Goal: Task Accomplishment & Management: Manage account settings

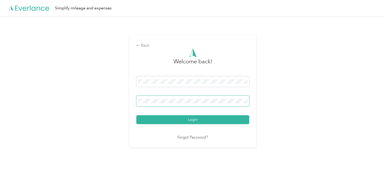
click at [136, 116] on button "Login" at bounding box center [192, 120] width 113 height 9
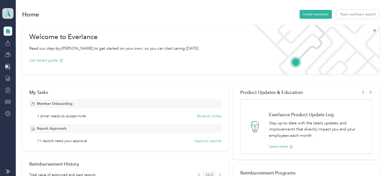
click at [10, 18] on span at bounding box center [7, 13] width 11 height 11
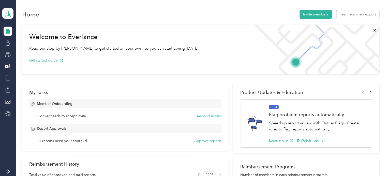
click at [20, 52] on div "Personal dashboard" at bounding box center [23, 53] width 32 height 5
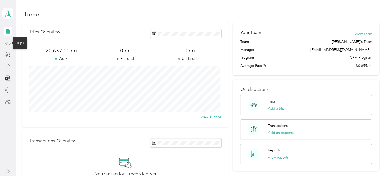
click at [7, 44] on icon at bounding box center [8, 43] width 6 height 6
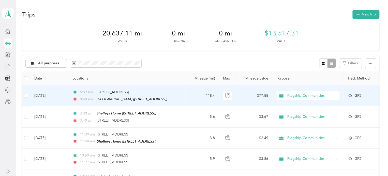
click at [196, 94] on td "118.4" at bounding box center [202, 96] width 34 height 21
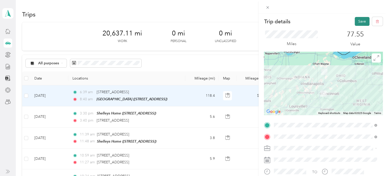
click at [358, 23] on button "Save" at bounding box center [361, 21] width 15 height 9
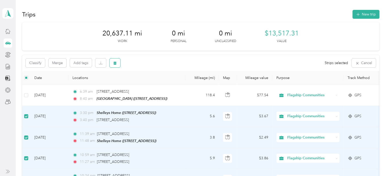
click at [115, 66] on button "button" at bounding box center [114, 63] width 11 height 9
click at [151, 82] on button "Yes" at bounding box center [153, 84] width 10 height 8
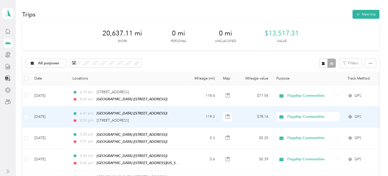
click at [183, 117] on td "6:41 pm [GEOGRAPHIC_DATA] ([STREET_ADDRESS]) 8:24 pm [STREET_ADDRESS]" at bounding box center [126, 117] width 117 height 21
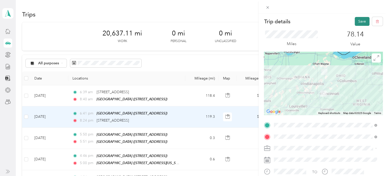
click at [360, 21] on button "Save" at bounding box center [361, 21] width 15 height 9
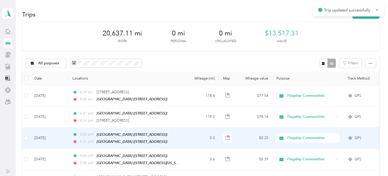
click at [193, 136] on td "0.3" at bounding box center [202, 138] width 34 height 21
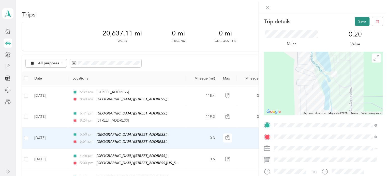
click at [356, 23] on button "Save" at bounding box center [361, 21] width 15 height 9
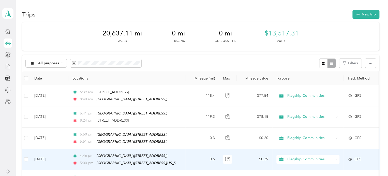
click at [198, 155] on td "0.6" at bounding box center [202, 159] width 34 height 21
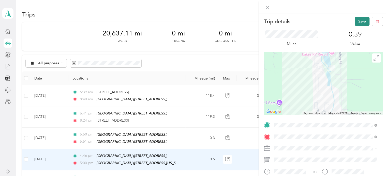
click at [357, 23] on button "Save" at bounding box center [361, 21] width 15 height 9
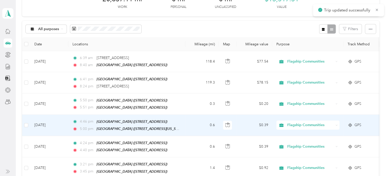
scroll to position [51, 0]
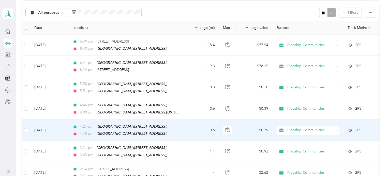
click at [183, 131] on td "4:24 pm [GEOGRAPHIC_DATA] ([STREET_ADDRESS]) 4:40 pm [GEOGRAPHIC_DATA] ([STREET…" at bounding box center [126, 130] width 117 height 21
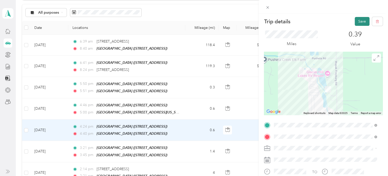
click at [354, 21] on button "Save" at bounding box center [361, 21] width 15 height 9
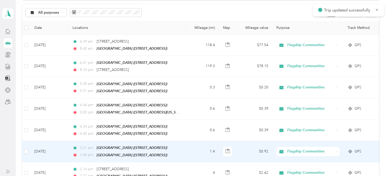
click at [189, 150] on td "1.4" at bounding box center [202, 151] width 34 height 21
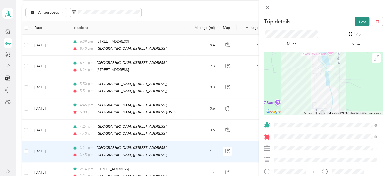
click at [355, 21] on button "Save" at bounding box center [361, 21] width 15 height 9
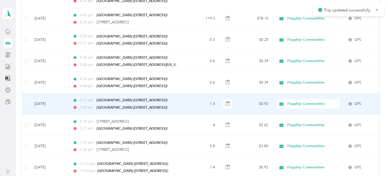
scroll to position [102, 0]
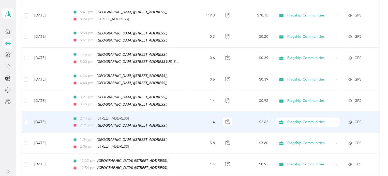
click at [189, 121] on td "4" at bounding box center [202, 122] width 34 height 21
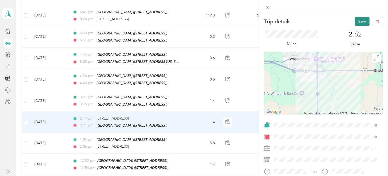
click at [354, 23] on button "Save" at bounding box center [361, 21] width 15 height 9
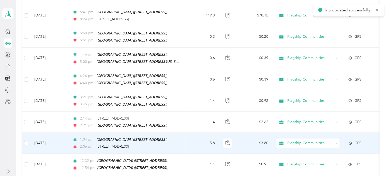
click at [184, 139] on td "1:04 pm [GEOGRAPHIC_DATA] ([STREET_ADDRESS]) 2:06 pm [STREET_ADDRESS]" at bounding box center [126, 143] width 117 height 21
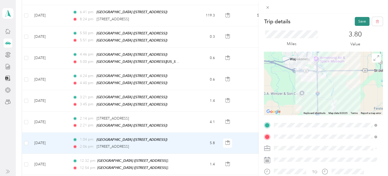
click at [356, 22] on button "Save" at bounding box center [361, 21] width 15 height 9
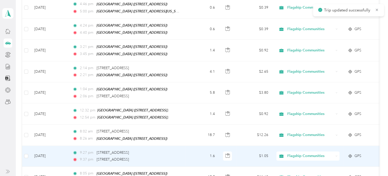
scroll to position [152, 0]
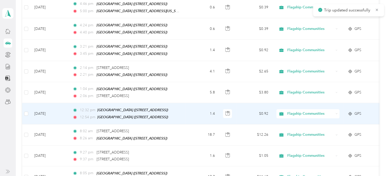
click at [185, 110] on td "1.4" at bounding box center [202, 113] width 34 height 21
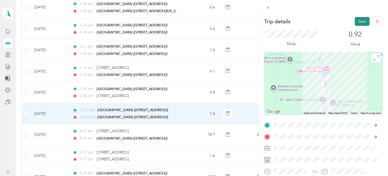
click at [354, 21] on button "Save" at bounding box center [361, 21] width 15 height 9
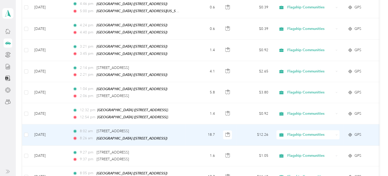
click at [196, 134] on td "18.7" at bounding box center [202, 135] width 34 height 21
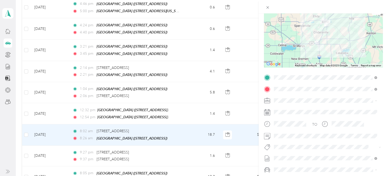
scroll to position [51, 0]
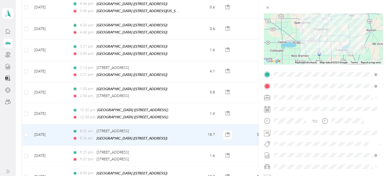
click at [176, 153] on div "Trip details Save This trip cannot be edited because it is either under review,…" at bounding box center [194, 88] width 388 height 176
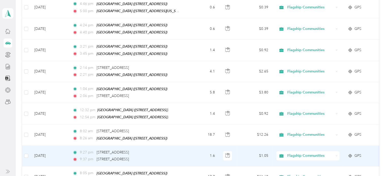
click at [176, 157] on div "9:37 pm [STREET_ADDRESS]" at bounding box center [125, 160] width 107 height 6
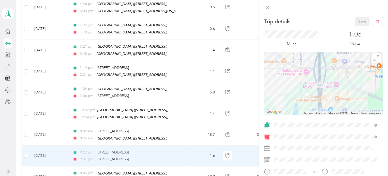
scroll to position [51, 0]
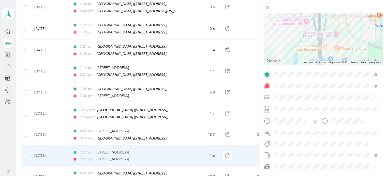
click at [199, 135] on div "Trip details Save This trip cannot be edited because it is either under review,…" at bounding box center [194, 88] width 388 height 176
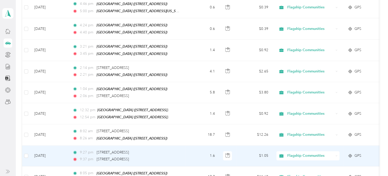
scroll to position [178, 0]
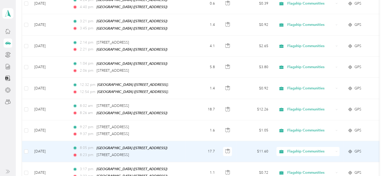
click at [192, 149] on td "17.7" at bounding box center [202, 151] width 34 height 21
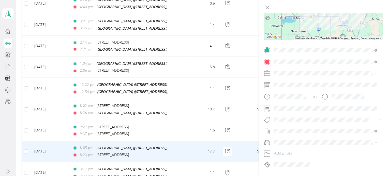
scroll to position [76, 0]
click at [187, 166] on div "Trip details Save This trip cannot be edited because it is either under review,…" at bounding box center [194, 88] width 388 height 176
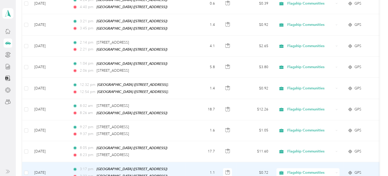
click at [187, 164] on td "1.1" at bounding box center [202, 173] width 34 height 21
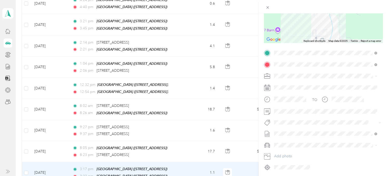
scroll to position [76, 0]
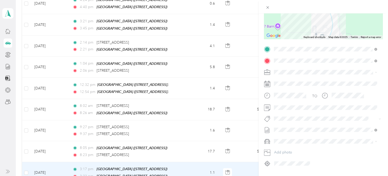
click at [189, 168] on div "Trip details Save This trip cannot be edited because it is either under review,…" at bounding box center [194, 88] width 388 height 176
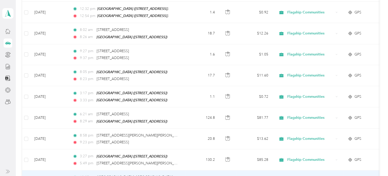
scroll to position [279, 0]
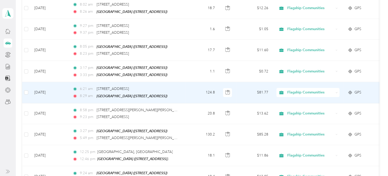
click at [195, 91] on td "124.8" at bounding box center [202, 92] width 34 height 21
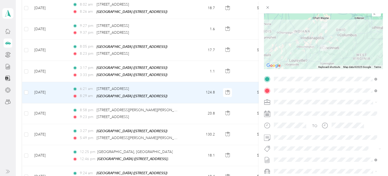
scroll to position [51, 0]
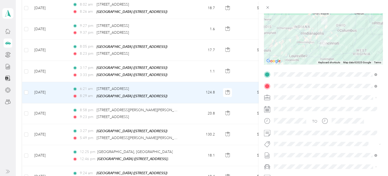
click at [164, 109] on div "Trip details Save This trip cannot be edited because it is either under review,…" at bounding box center [194, 88] width 388 height 176
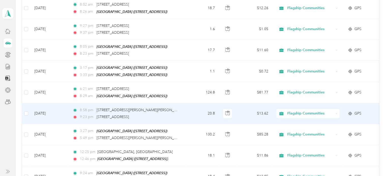
click at [179, 115] on div "9:23 pm [STREET_ADDRESS]" at bounding box center [125, 118] width 107 height 6
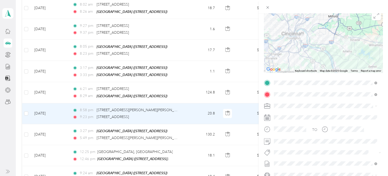
scroll to position [76, 0]
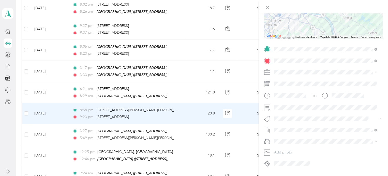
click at [26, 107] on div "Trip details Save This trip cannot be edited because it is either under review,…" at bounding box center [194, 88] width 388 height 176
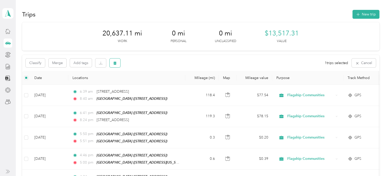
click at [112, 63] on button "button" at bounding box center [114, 63] width 11 height 9
click at [150, 84] on button "Yes" at bounding box center [153, 84] width 10 height 8
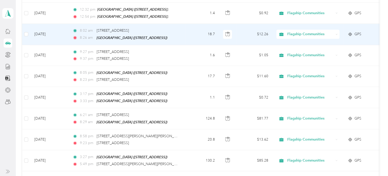
scroll to position [254, 0]
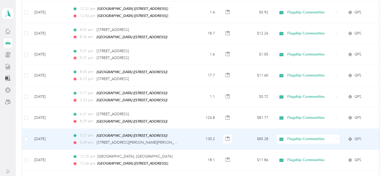
click at [189, 135] on td "130.2" at bounding box center [202, 139] width 34 height 21
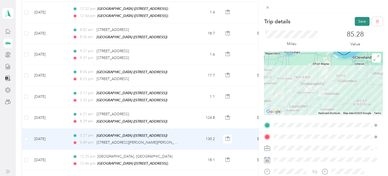
click at [355, 22] on button "Save" at bounding box center [361, 21] width 15 height 9
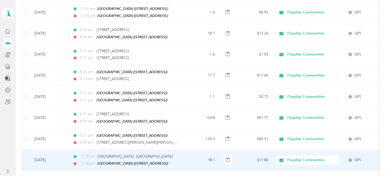
click at [187, 153] on td "18.1" at bounding box center [202, 160] width 34 height 21
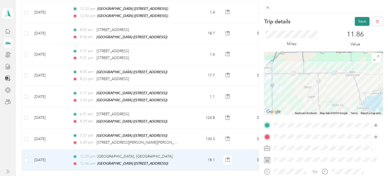
click at [355, 24] on button "Save" at bounding box center [361, 21] width 15 height 9
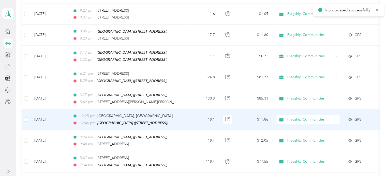
scroll to position [305, 0]
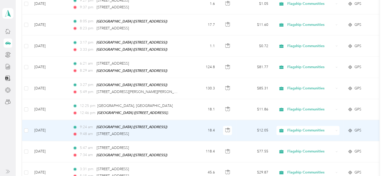
click at [171, 132] on div "9:48 am [STREET_ADDRESS]" at bounding box center [125, 135] width 107 height 6
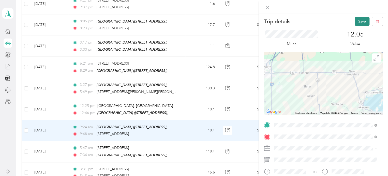
click at [356, 22] on button "Save" at bounding box center [361, 21] width 15 height 9
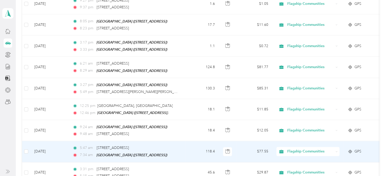
click at [195, 145] on td "118.4" at bounding box center [202, 151] width 34 height 21
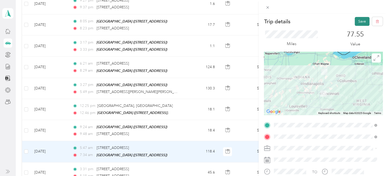
click at [356, 24] on button "Save" at bounding box center [361, 21] width 15 height 9
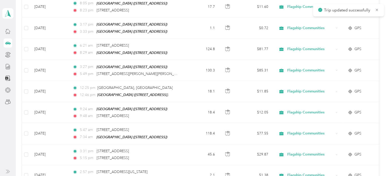
scroll to position [356, 0]
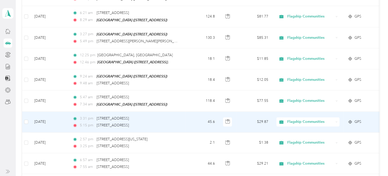
click at [181, 116] on td "3:31 pm [STREET_ADDRESS] 5:15 pm [STREET_ADDRESS]" at bounding box center [126, 122] width 117 height 21
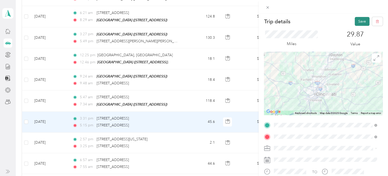
click at [359, 20] on button "Save" at bounding box center [361, 21] width 15 height 9
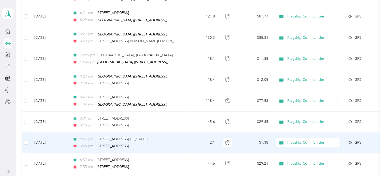
click at [189, 137] on td "2.1" at bounding box center [202, 143] width 34 height 21
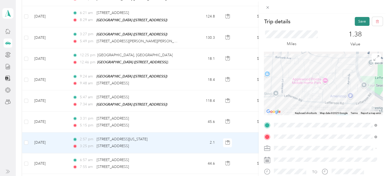
click at [359, 22] on button "Save" at bounding box center [361, 21] width 15 height 9
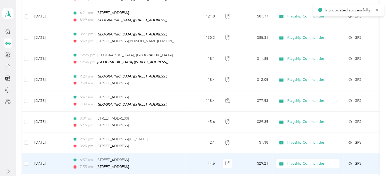
click at [183, 157] on td "6:57 am [STREET_ADDRESS] 7:55 am [STREET_ADDRESS]" at bounding box center [126, 164] width 117 height 21
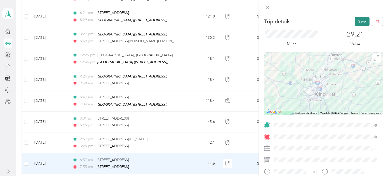
click at [356, 25] on button "Save" at bounding box center [361, 21] width 15 height 9
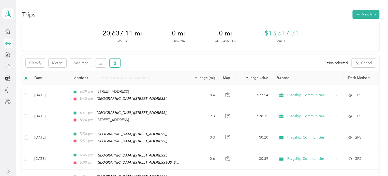
click at [117, 63] on button "button" at bounding box center [114, 63] width 11 height 9
click at [151, 81] on button "Yes" at bounding box center [153, 84] width 10 height 8
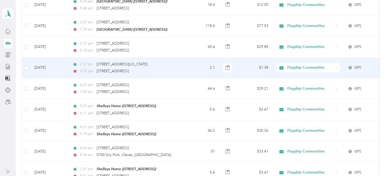
scroll to position [432, 0]
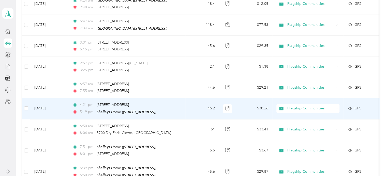
click at [189, 100] on td "46.2" at bounding box center [202, 108] width 34 height 21
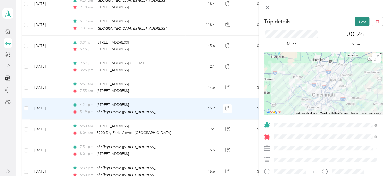
click at [360, 22] on button "Save" at bounding box center [361, 21] width 15 height 9
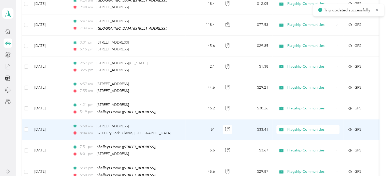
click at [179, 124] on td "6:50 am [STREET_ADDRESS] 8:04 am [GEOGRAPHIC_DATA], [GEOGRAPHIC_DATA], [GEOGRAP…" at bounding box center [126, 130] width 117 height 21
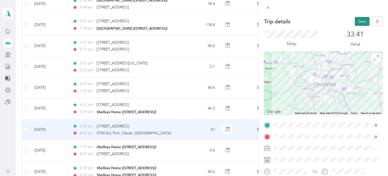
click at [359, 19] on button "Save" at bounding box center [361, 21] width 15 height 9
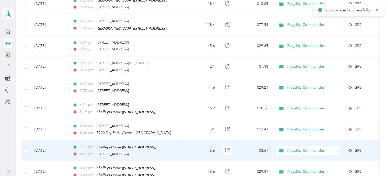
click at [180, 148] on td "7:51 pm [PERSON_NAME] Home ([STREET_ADDRESS]) 8:01 pm [STREET_ADDRESS]" at bounding box center [126, 150] width 117 height 21
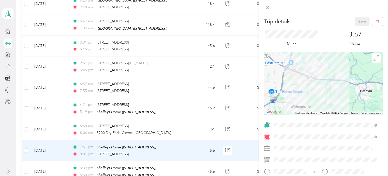
click at [26, 143] on div "Trip details Save This trip cannot be edited because it is either under review,…" at bounding box center [194, 88] width 388 height 176
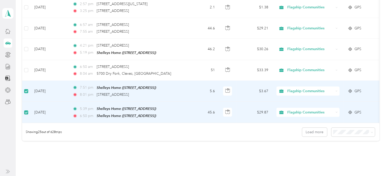
scroll to position [482, 0]
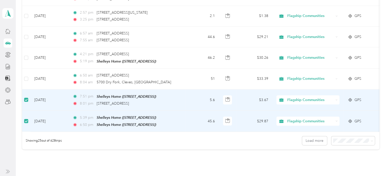
click at [197, 111] on td "45.6" at bounding box center [202, 121] width 34 height 21
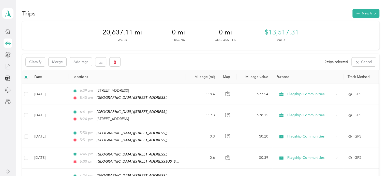
scroll to position [0, 0]
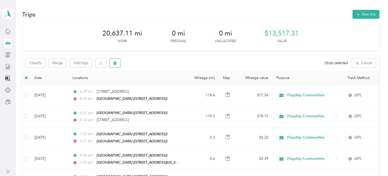
click at [112, 63] on button "button" at bounding box center [114, 63] width 11 height 9
click at [151, 83] on button "Yes" at bounding box center [153, 84] width 10 height 8
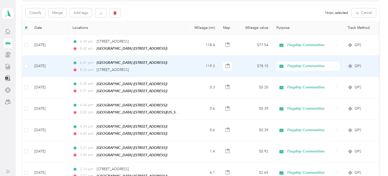
scroll to position [25, 0]
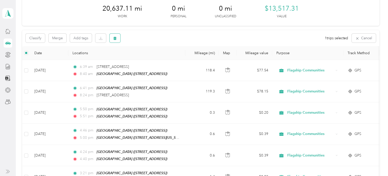
click at [117, 37] on button "button" at bounding box center [114, 38] width 11 height 9
click at [148, 59] on button "Yes" at bounding box center [153, 59] width 10 height 8
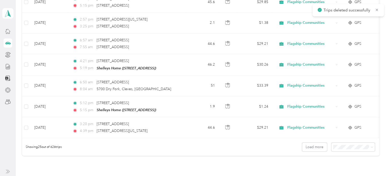
scroll to position [482, 0]
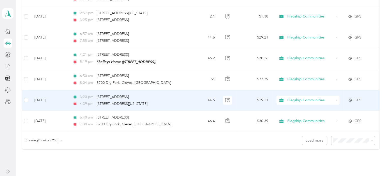
click at [185, 94] on td "3:20 pm 5636–[STREET_ADDRESS] 4:39 pm [STREET_ADDRESS][US_STATE]" at bounding box center [126, 100] width 117 height 21
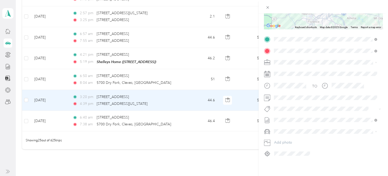
scroll to position [90, 0]
click at [289, 96] on span at bounding box center [327, 98] width 110 height 8
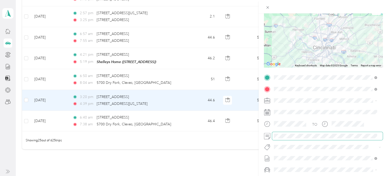
scroll to position [0, 0]
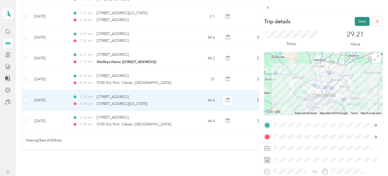
click at [354, 22] on button "Save" at bounding box center [361, 21] width 15 height 9
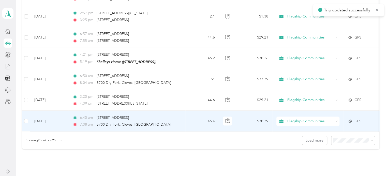
click at [160, 115] on div "6:40 am [STREET_ADDRESS] 7:38 am 5700 [GEOGRAPHIC_DATA], [GEOGRAPHIC_DATA], [GE…" at bounding box center [125, 121] width 107 height 12
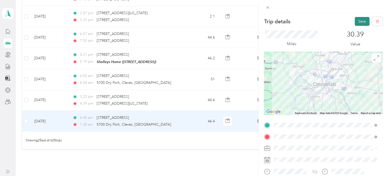
click at [358, 24] on button "Save" at bounding box center [361, 21] width 15 height 9
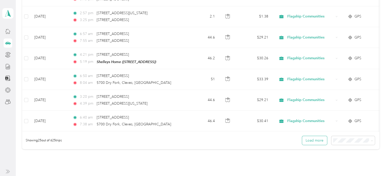
click at [311, 137] on button "Load more" at bounding box center [314, 140] width 25 height 9
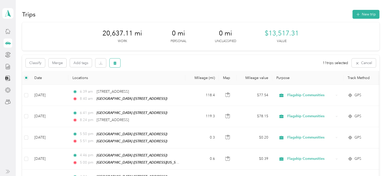
click at [112, 62] on button "button" at bounding box center [114, 63] width 11 height 9
click at [150, 83] on button "Yes" at bounding box center [154, 84] width 10 height 8
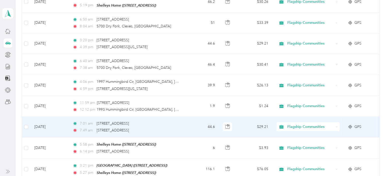
scroll to position [533, 0]
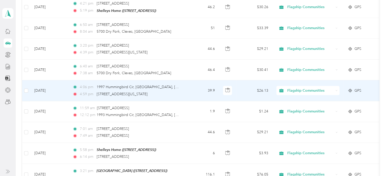
click at [187, 83] on td "39.9" at bounding box center [202, 91] width 34 height 21
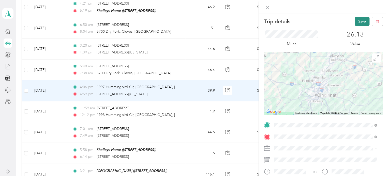
click at [356, 20] on button "Save" at bounding box center [361, 21] width 15 height 9
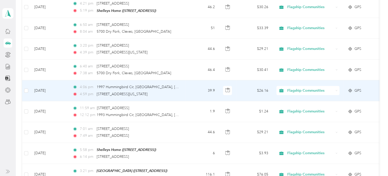
click at [192, 85] on td "39.9" at bounding box center [202, 91] width 34 height 21
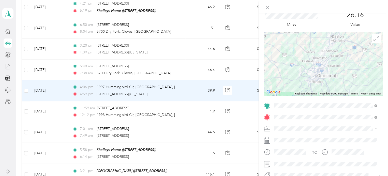
scroll to position [51, 0]
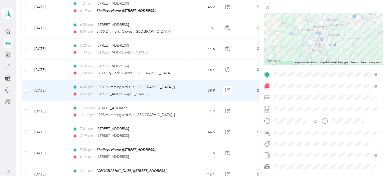
click at [189, 107] on div "Trip details Save This trip cannot be edited because it is either under review,…" at bounding box center [194, 88] width 388 height 176
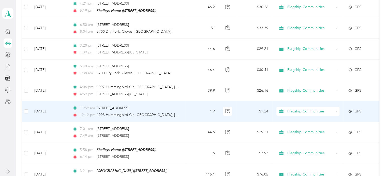
click at [189, 107] on td "1.9" at bounding box center [202, 112] width 34 height 21
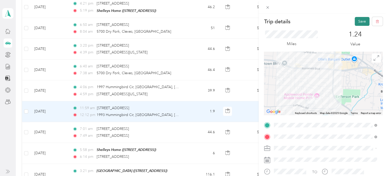
click at [354, 20] on button "Save" at bounding box center [361, 21] width 15 height 9
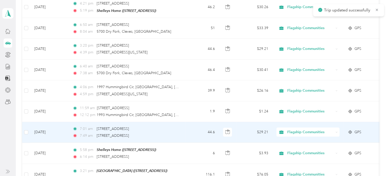
click at [192, 126] on td "44.6" at bounding box center [202, 132] width 34 height 21
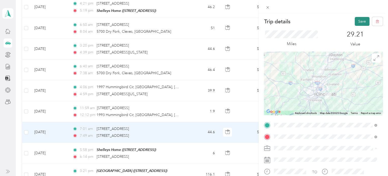
click at [355, 22] on button "Save" at bounding box center [361, 21] width 15 height 9
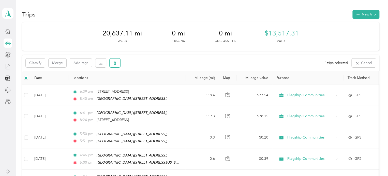
click at [115, 65] on button "button" at bounding box center [114, 63] width 11 height 9
click at [152, 82] on button "Yes" at bounding box center [153, 84] width 10 height 8
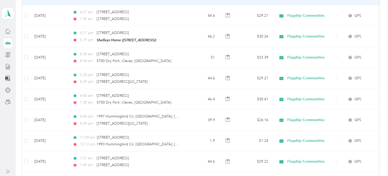
scroll to position [559, 0]
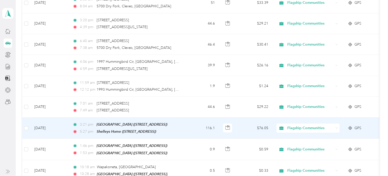
click at [197, 120] on td "116.1" at bounding box center [202, 128] width 34 height 21
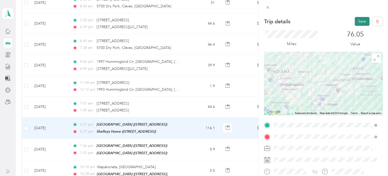
click at [354, 24] on button "Save" at bounding box center [361, 21] width 15 height 9
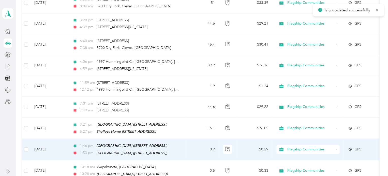
click at [196, 139] on td "0.9" at bounding box center [202, 149] width 34 height 21
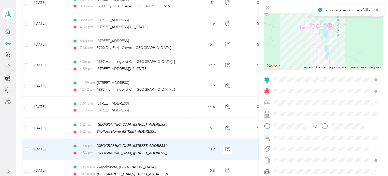
scroll to position [51, 0]
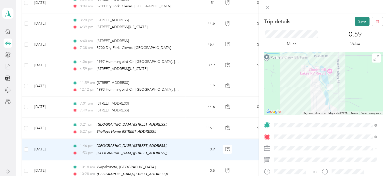
click at [359, 23] on button "Save" at bounding box center [361, 21] width 15 height 9
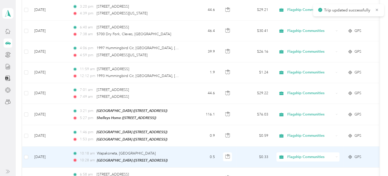
scroll to position [584, 0]
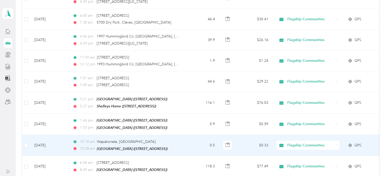
click at [191, 136] on td "0.5" at bounding box center [202, 145] width 34 height 21
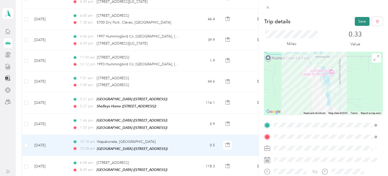
click at [354, 23] on button "Save" at bounding box center [361, 21] width 15 height 9
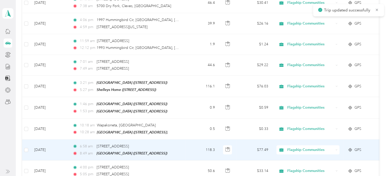
scroll to position [609, 0]
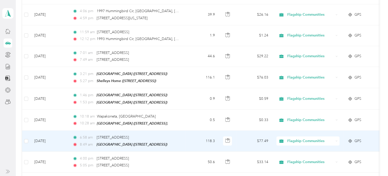
click at [186, 134] on td "118.3" at bounding box center [202, 141] width 34 height 21
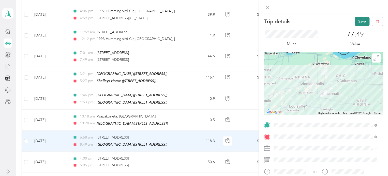
click at [360, 22] on button "Save" at bounding box center [361, 21] width 15 height 9
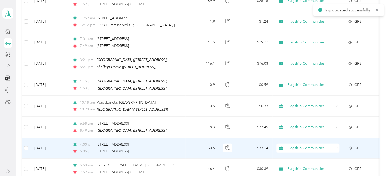
scroll to position [635, 0]
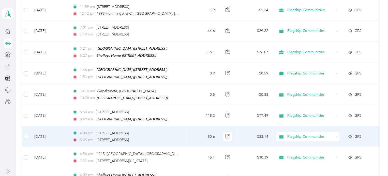
click at [180, 129] on td "4:00 pm [STREET_ADDRESS] 5:05 pm [STREET_ADDRESS]" at bounding box center [126, 137] width 117 height 21
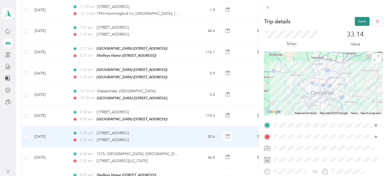
click at [354, 20] on button "Save" at bounding box center [361, 21] width 15 height 9
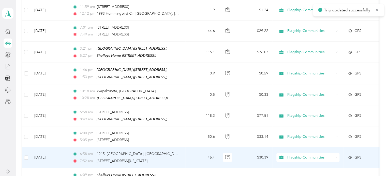
click at [198, 148] on td "46.4" at bounding box center [202, 158] width 34 height 21
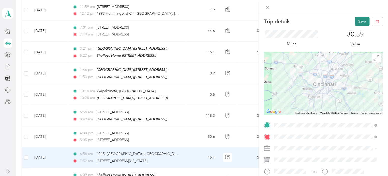
click at [354, 23] on button "Save" at bounding box center [361, 21] width 15 height 9
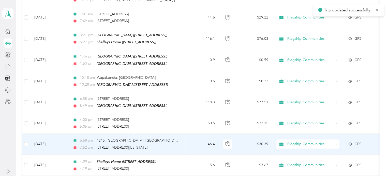
scroll to position [660, 0]
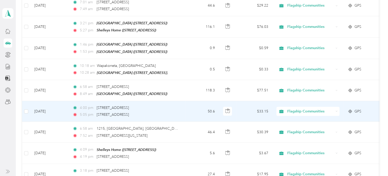
click at [188, 106] on td "50.6" at bounding box center [202, 111] width 34 height 21
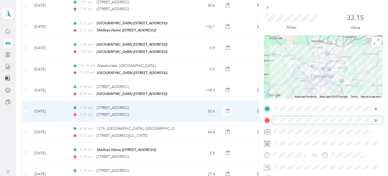
scroll to position [25, 0]
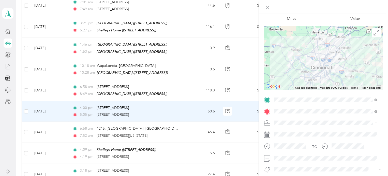
click at [175, 122] on div "Trip details Save This trip cannot be edited because it is either under review,…" at bounding box center [194, 88] width 388 height 176
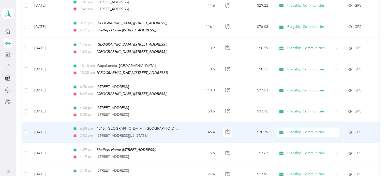
click at [177, 126] on div "6:58 [GEOGRAPHIC_DATA], [GEOGRAPHIC_DATA], [GEOGRAPHIC_DATA], [US_STATE][GEOGRA…" at bounding box center [125, 132] width 107 height 12
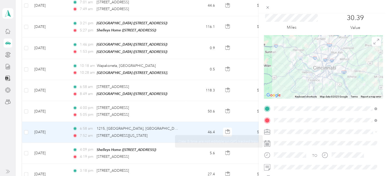
scroll to position [25, 0]
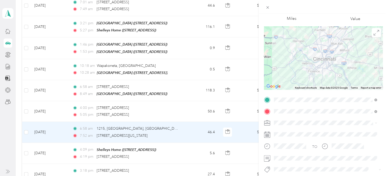
click at [189, 144] on div "Trip details Save This trip cannot be edited because it is either under review,…" at bounding box center [194, 88] width 388 height 176
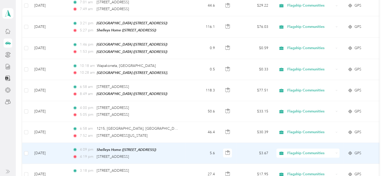
click at [189, 144] on td "5.6" at bounding box center [202, 153] width 34 height 21
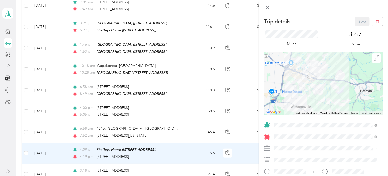
click at [26, 143] on div "Trip details Save This trip cannot be edited because it is either under review,…" at bounding box center [194, 88] width 388 height 176
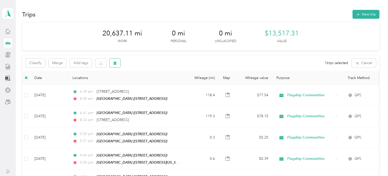
click at [113, 64] on button "button" at bounding box center [114, 63] width 11 height 9
click at [151, 85] on button "Yes" at bounding box center [153, 84] width 10 height 8
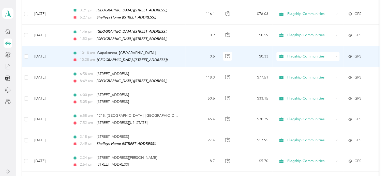
scroll to position [686, 0]
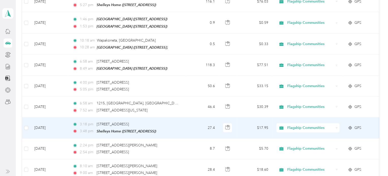
click at [190, 118] on td "27.4" at bounding box center [202, 128] width 34 height 21
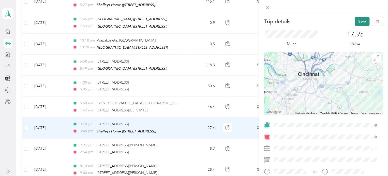
click at [355, 23] on button "Save" at bounding box center [361, 21] width 15 height 9
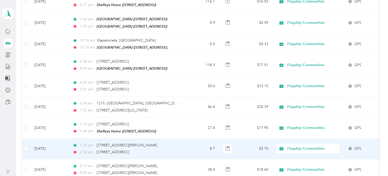
click at [160, 143] on div "2:24 pm [STREET_ADDRESS][PERSON_NAME]" at bounding box center [125, 146] width 107 height 6
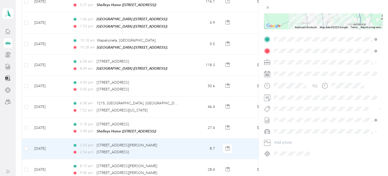
scroll to position [90, 0]
click at [286, 96] on span at bounding box center [327, 98] width 110 height 8
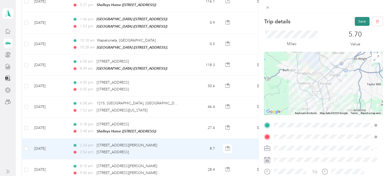
click at [358, 20] on button "Save" at bounding box center [361, 21] width 15 height 9
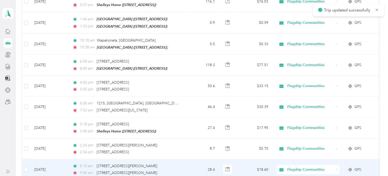
click at [179, 164] on div "8:10 am [STREET_ADDRESS][PERSON_NAME]" at bounding box center [125, 167] width 107 height 6
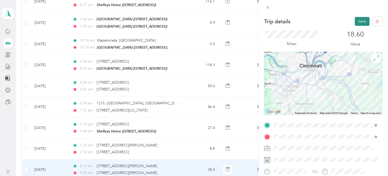
click at [354, 24] on button "Save" at bounding box center [361, 21] width 15 height 9
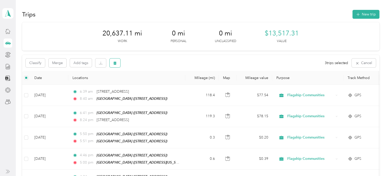
click at [116, 65] on icon "button" at bounding box center [115, 63] width 4 height 4
click at [151, 84] on button "Yes" at bounding box center [153, 84] width 10 height 8
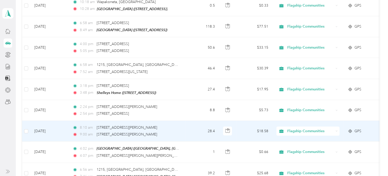
scroll to position [736, 0]
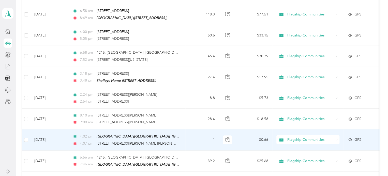
click at [187, 133] on td "1" at bounding box center [202, 140] width 34 height 21
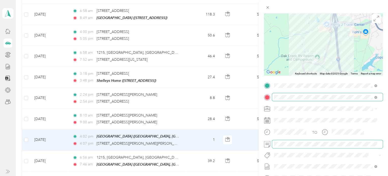
scroll to position [51, 0]
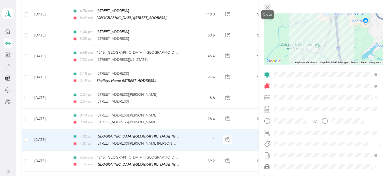
click at [267, 7] on icon at bounding box center [267, 7] width 4 height 4
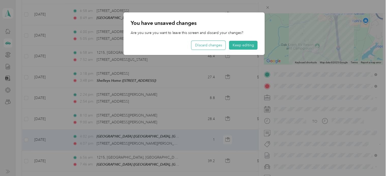
click at [218, 47] on button "Discard changes" at bounding box center [208, 45] width 34 height 9
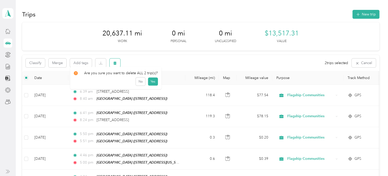
click at [113, 66] on button "button" at bounding box center [114, 63] width 11 height 9
click at [148, 83] on button "Yes" at bounding box center [153, 84] width 10 height 8
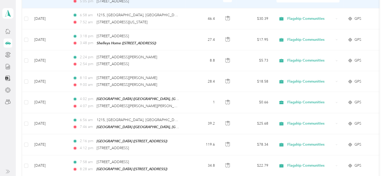
scroll to position [787, 0]
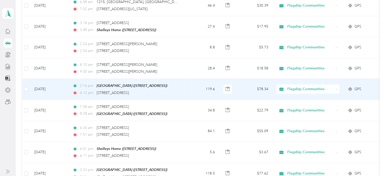
click at [188, 84] on td "119.6" at bounding box center [202, 89] width 34 height 21
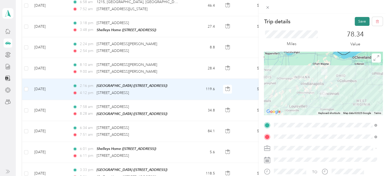
click at [360, 21] on button "Save" at bounding box center [361, 21] width 15 height 9
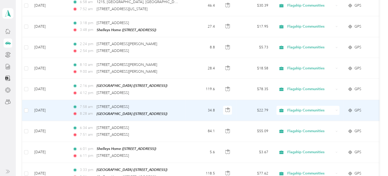
click at [192, 100] on td "34.8" at bounding box center [202, 110] width 34 height 21
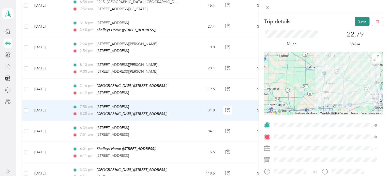
click at [355, 21] on button "Save" at bounding box center [361, 21] width 15 height 9
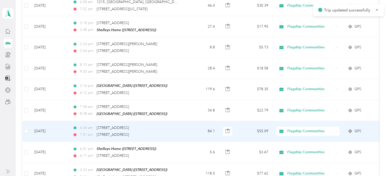
click at [183, 124] on td "6:34 am [STREET_ADDRESS] 7:51 am [STREET_ADDRESS]" at bounding box center [126, 131] width 117 height 21
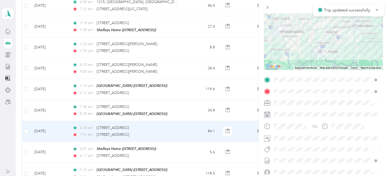
scroll to position [51, 0]
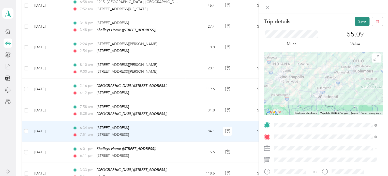
click at [354, 22] on button "Save" at bounding box center [361, 21] width 15 height 9
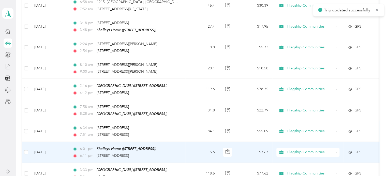
click at [185, 143] on td "6:01 pm [PERSON_NAME] Home ([STREET_ADDRESS]) 6:11 pm [STREET_ADDRESS]" at bounding box center [126, 152] width 117 height 21
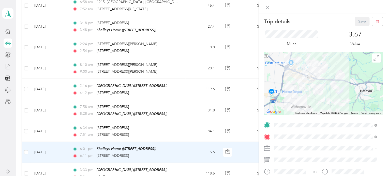
click at [25, 142] on div "Trip details Save This trip cannot be edited because it is either under review,…" at bounding box center [194, 88] width 388 height 176
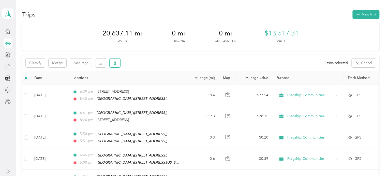
click at [116, 65] on button "button" at bounding box center [114, 63] width 11 height 9
click at [149, 85] on button "Yes" at bounding box center [153, 84] width 10 height 8
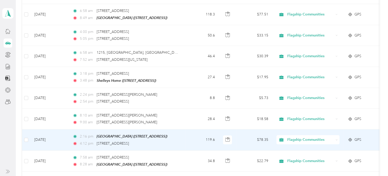
scroll to position [813, 0]
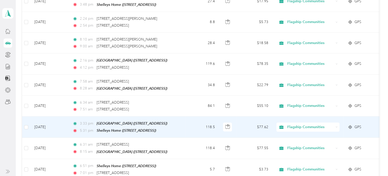
click at [189, 117] on td "118.5" at bounding box center [202, 127] width 34 height 21
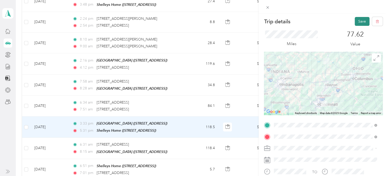
click at [357, 20] on button "Save" at bounding box center [361, 21] width 15 height 9
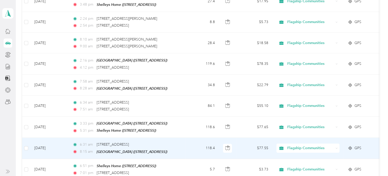
click at [192, 138] on td "118.4" at bounding box center [202, 148] width 34 height 21
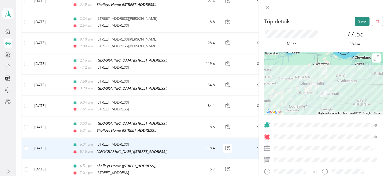
click at [354, 21] on button "Save" at bounding box center [361, 21] width 15 height 9
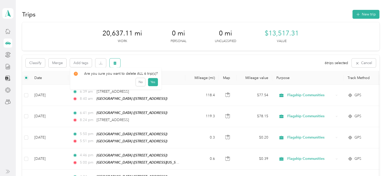
click at [113, 64] on button "button" at bounding box center [114, 63] width 11 height 9
click at [154, 84] on button "Yes" at bounding box center [153, 84] width 10 height 8
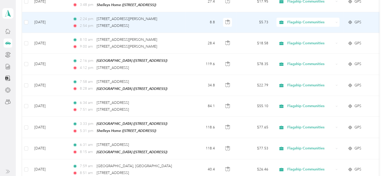
scroll to position [813, 0]
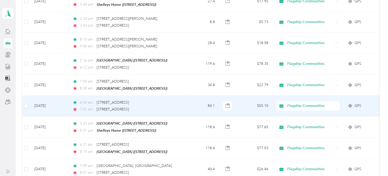
click at [175, 107] on div "7:51 am [STREET_ADDRESS]" at bounding box center [125, 110] width 107 height 6
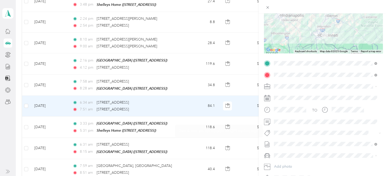
scroll to position [76, 0]
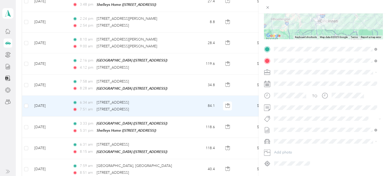
click at [176, 120] on div "Trip details Save This trip cannot be edited because it is either under review,…" at bounding box center [194, 88] width 388 height 176
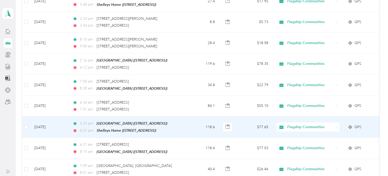
click at [183, 120] on td "3:33 pm [GEOGRAPHIC_DATA] ([STREET_ADDRESS]) 5:31 pm Shelleys Home ([STREET_ADD…" at bounding box center [126, 127] width 117 height 21
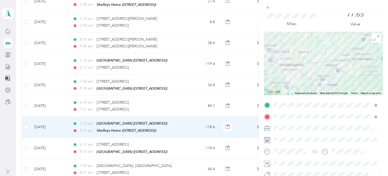
scroll to position [51, 0]
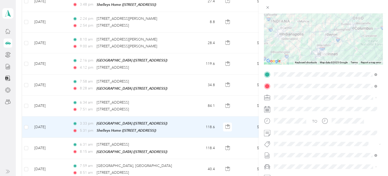
click at [193, 134] on div "Trip details Save This trip cannot be edited because it is either under review,…" at bounding box center [194, 88] width 388 height 176
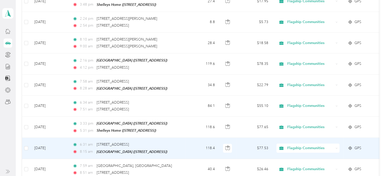
click at [193, 138] on td "118.4" at bounding box center [202, 148] width 34 height 21
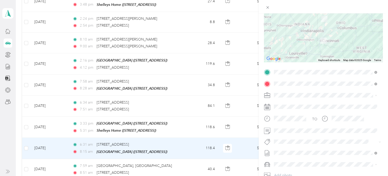
scroll to position [76, 0]
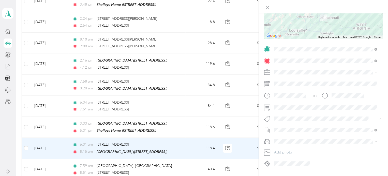
click at [189, 158] on div "Trip details Save This trip cannot be edited because it is either under review,…" at bounding box center [194, 88] width 388 height 176
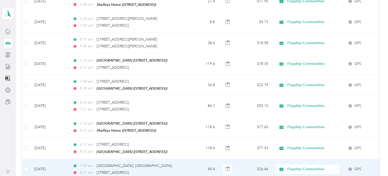
click at [189, 159] on td "40.4" at bounding box center [202, 169] width 34 height 21
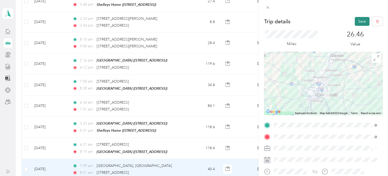
click at [357, 21] on button "Save" at bounding box center [361, 21] width 15 height 9
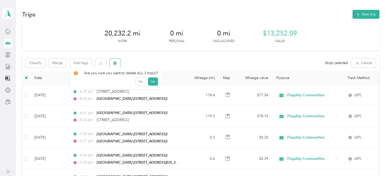
click at [118, 66] on button "button" at bounding box center [114, 63] width 11 height 9
click at [149, 84] on button "Yes" at bounding box center [153, 84] width 10 height 8
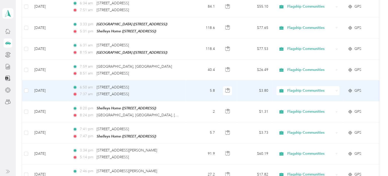
scroll to position [914, 0]
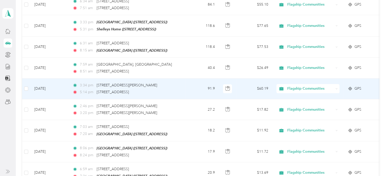
click at [168, 90] on div "5:14 pm [STREET_ADDRESS]" at bounding box center [125, 93] width 107 height 6
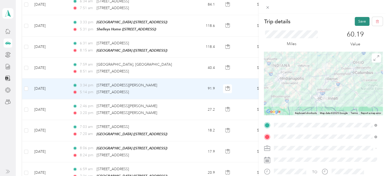
click at [357, 20] on button "Save" at bounding box center [361, 21] width 15 height 9
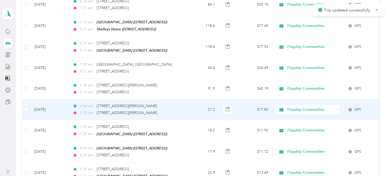
click at [175, 110] on div "3:20 pm [STREET_ADDRESS][PERSON_NAME]" at bounding box center [125, 113] width 107 height 6
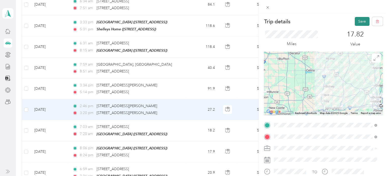
click at [354, 21] on button "Save" at bounding box center [361, 21] width 15 height 9
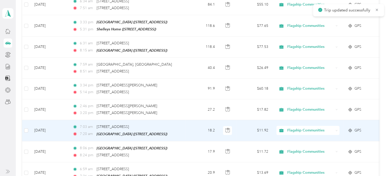
click at [186, 120] on td "18.2" at bounding box center [202, 130] width 34 height 21
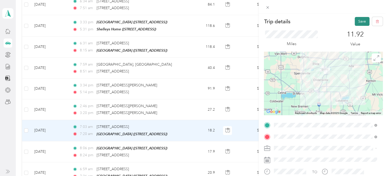
click at [362, 22] on button "Save" at bounding box center [361, 21] width 15 height 9
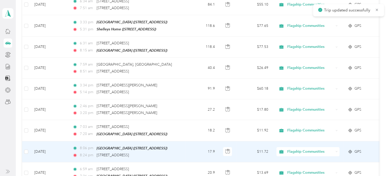
click at [191, 142] on td "17.9" at bounding box center [202, 152] width 34 height 21
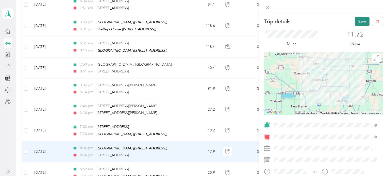
click at [356, 24] on button "Save" at bounding box center [361, 21] width 15 height 9
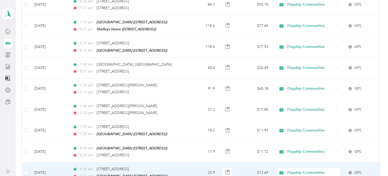
click at [188, 163] on td "20.9" at bounding box center [202, 173] width 34 height 21
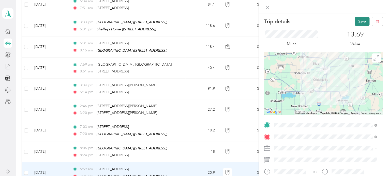
click at [354, 22] on button "Save" at bounding box center [361, 21] width 15 height 9
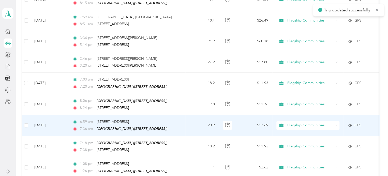
scroll to position [965, 0]
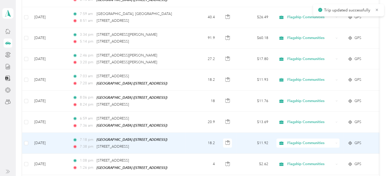
click at [183, 135] on td "7:18 pm [GEOGRAPHIC_DATA] ([STREET_ADDRESS]) 7:38 pm [STREET_ADDRESS]" at bounding box center [126, 143] width 117 height 21
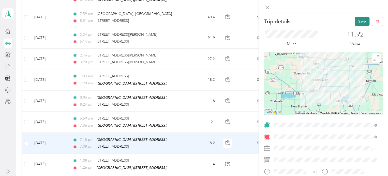
click at [358, 20] on button "Save" at bounding box center [361, 21] width 15 height 9
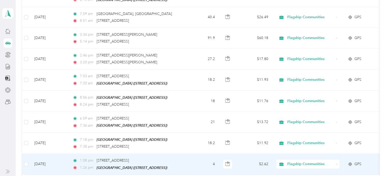
click at [190, 154] on td "4" at bounding box center [202, 164] width 34 height 21
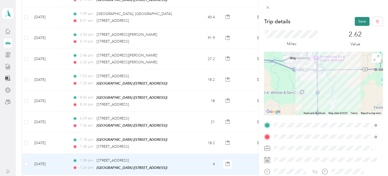
click at [354, 23] on button "Save" at bounding box center [361, 21] width 15 height 9
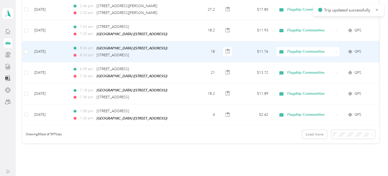
scroll to position [1016, 0]
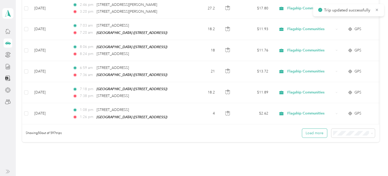
click at [306, 129] on button "Load more" at bounding box center [314, 133] width 25 height 9
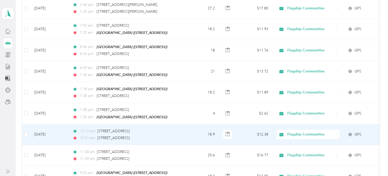
click at [194, 125] on td "18.9" at bounding box center [202, 135] width 34 height 21
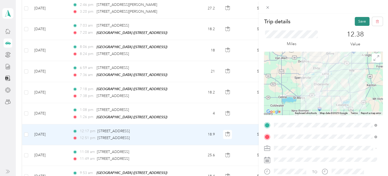
click at [355, 21] on button "Save" at bounding box center [361, 21] width 15 height 9
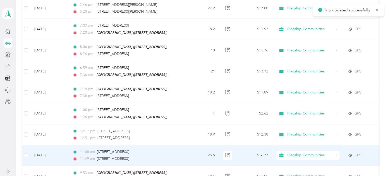
click at [178, 156] on div "11:49 am [STREET_ADDRESS]" at bounding box center [125, 159] width 107 height 6
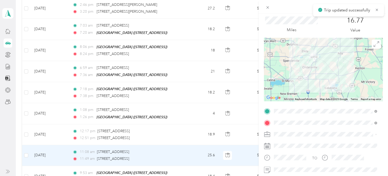
scroll to position [25, 0]
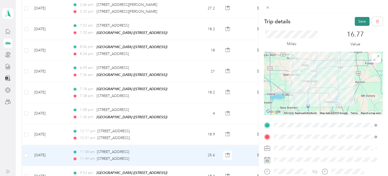
click at [357, 22] on button "Save" at bounding box center [361, 21] width 15 height 9
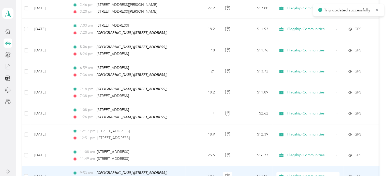
click at [182, 166] on td "9:53 am [GEOGRAPHIC_DATA] ([STREET_ADDRESS]) 10:15 am 11017–[STREET_ADDRESS]" at bounding box center [126, 176] width 117 height 21
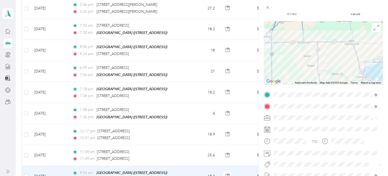
scroll to position [51, 0]
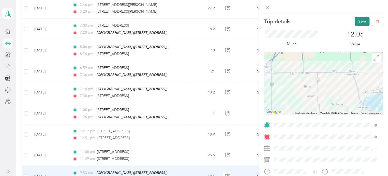
click at [358, 24] on button "Save" at bounding box center [361, 21] width 15 height 9
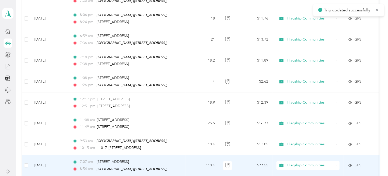
scroll to position [1067, 0]
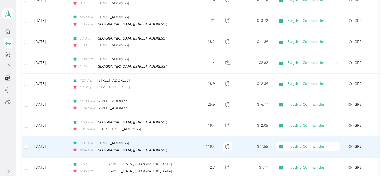
click at [189, 137] on td "118.4" at bounding box center [202, 147] width 34 height 21
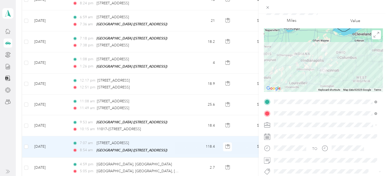
scroll to position [51, 0]
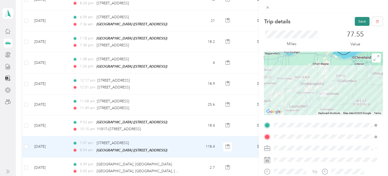
click at [357, 23] on button "Save" at bounding box center [361, 21] width 15 height 9
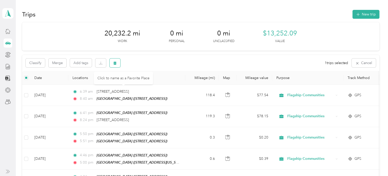
click at [113, 66] on button "button" at bounding box center [114, 63] width 11 height 9
click at [148, 83] on button "Yes" at bounding box center [153, 84] width 10 height 8
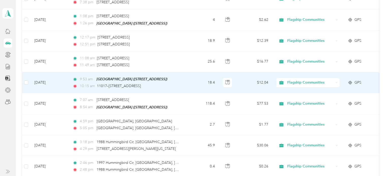
scroll to position [1168, 0]
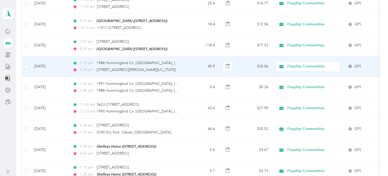
click at [184, 56] on td "3:18 pm 1988 Hummingbird Cir, [GEOGRAPHIC_DATA], [GEOGRAPHIC_DATA] 4:29 pm [STR…" at bounding box center [126, 66] width 117 height 21
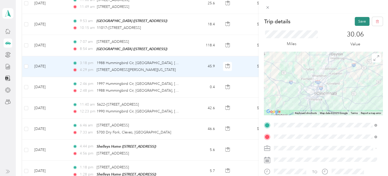
click at [358, 19] on button "Save" at bounding box center [361, 21] width 15 height 9
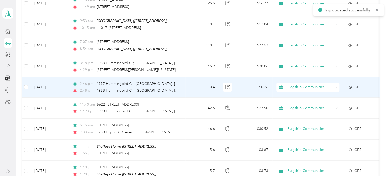
click at [185, 77] on td "0.4" at bounding box center [202, 87] width 34 height 21
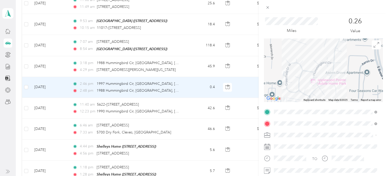
scroll to position [25, 0]
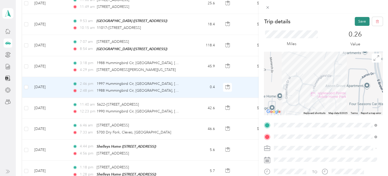
click at [361, 21] on button "Save" at bounding box center [361, 21] width 15 height 9
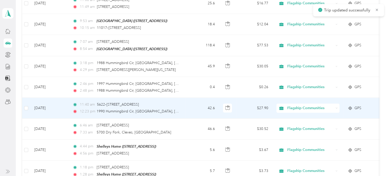
click at [190, 98] on td "42.6" at bounding box center [202, 108] width 34 height 21
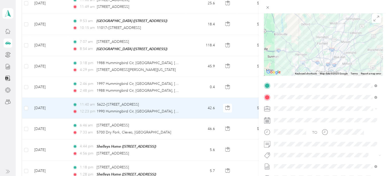
scroll to position [51, 0]
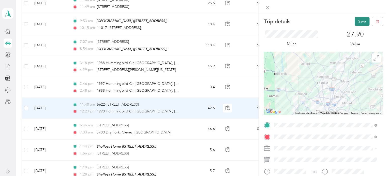
click at [359, 23] on button "Save" at bounding box center [361, 21] width 15 height 9
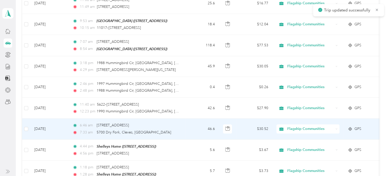
click at [166, 130] on div "7:33 am 5700 Dry Fork, Cleves, [GEOGRAPHIC_DATA]" at bounding box center [125, 133] width 107 height 6
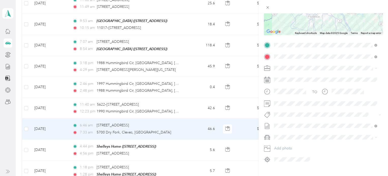
scroll to position [90, 0]
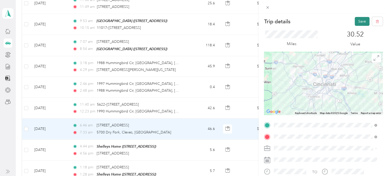
click at [355, 21] on button "Save" at bounding box center [361, 21] width 15 height 9
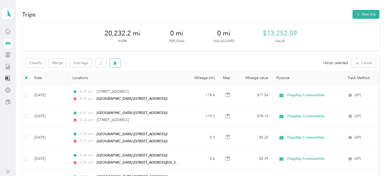
click at [115, 65] on button "button" at bounding box center [114, 63] width 11 height 9
click at [150, 86] on button "Yes" at bounding box center [154, 84] width 10 height 8
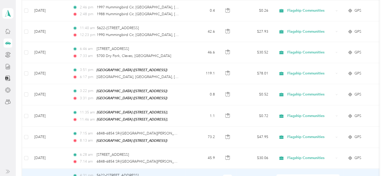
scroll to position [1233, 0]
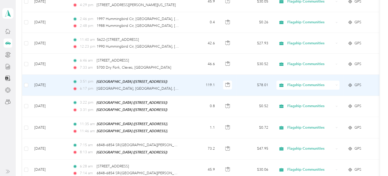
click at [187, 75] on td "119.1" at bounding box center [202, 85] width 34 height 21
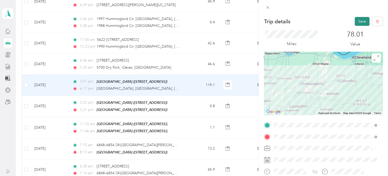
click at [355, 22] on button "Save" at bounding box center [361, 21] width 15 height 9
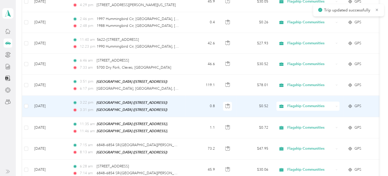
click at [190, 96] on td "0.8" at bounding box center [202, 106] width 34 height 21
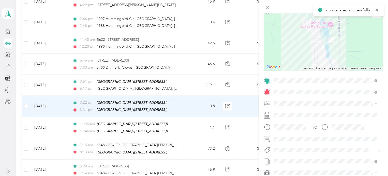
scroll to position [51, 0]
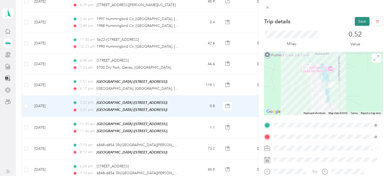
click at [356, 23] on button "Save" at bounding box center [361, 21] width 15 height 9
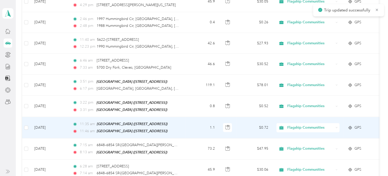
click at [196, 117] on td "1.1" at bounding box center [202, 127] width 34 height 21
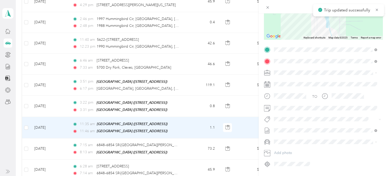
scroll to position [76, 0]
click at [285, 111] on span at bounding box center [327, 108] width 110 height 8
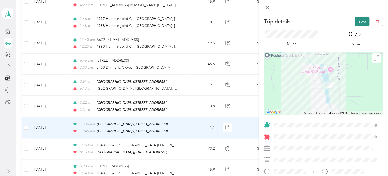
click at [358, 22] on button "Save" at bounding box center [361, 21] width 15 height 9
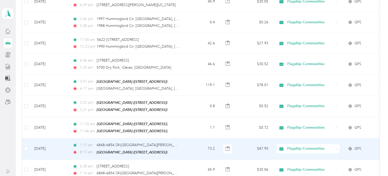
click at [183, 139] on td "7:15 am 6848–6854 SR-[GEOGRAPHIC_DATA] 8:13 am [GEOGRAPHIC_DATA] (11675 Wapakon…" at bounding box center [126, 149] width 117 height 21
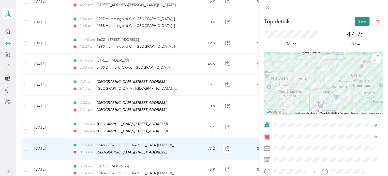
click at [355, 24] on button "Save" at bounding box center [361, 21] width 15 height 9
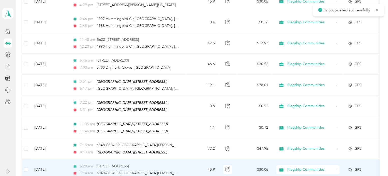
click at [173, 164] on div "6:28 am [STREET_ADDRESS]" at bounding box center [125, 167] width 107 height 6
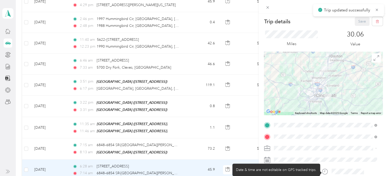
scroll to position [25, 0]
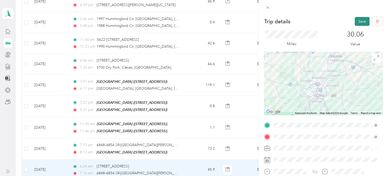
click at [355, 24] on button "Save" at bounding box center [361, 21] width 15 height 9
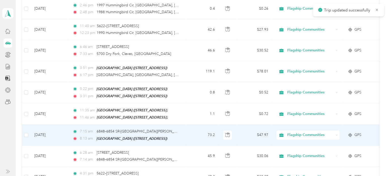
scroll to position [1259, 0]
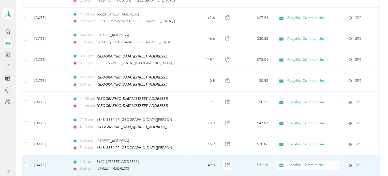
click at [174, 166] on div "5:55 pm [STREET_ADDRESS]" at bounding box center [125, 169] width 107 height 6
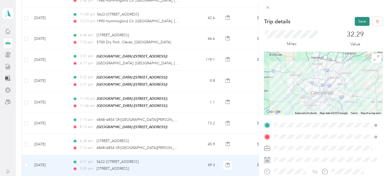
click at [354, 22] on button "Save" at bounding box center [361, 21] width 15 height 9
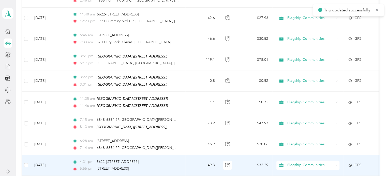
scroll to position [1284, 0]
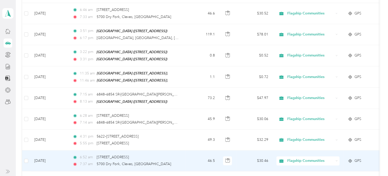
click at [157, 162] on div "7:37 am 5700 Dry Fork, [GEOGRAPHIC_DATA], [GEOGRAPHIC_DATA]" at bounding box center [125, 165] width 107 height 6
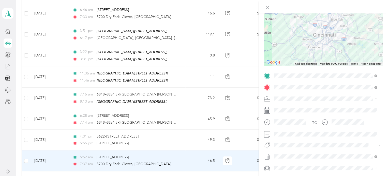
scroll to position [51, 0]
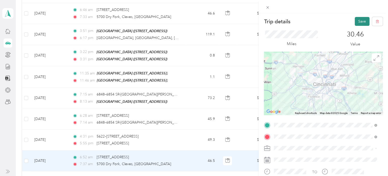
click at [354, 22] on button "Save" at bounding box center [361, 21] width 15 height 9
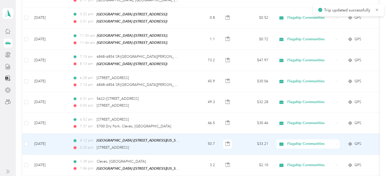
scroll to position [1335, 0]
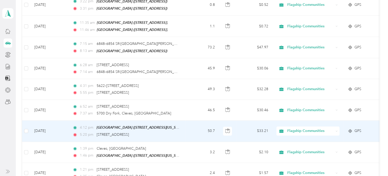
click at [187, 121] on td "50.7" at bounding box center [202, 131] width 34 height 21
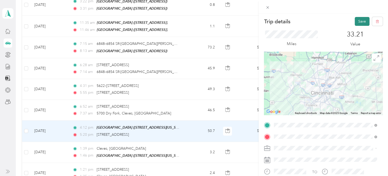
click at [354, 25] on button "Save" at bounding box center [361, 21] width 15 height 9
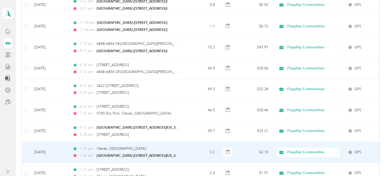
click at [187, 142] on td "3.2" at bounding box center [202, 152] width 34 height 21
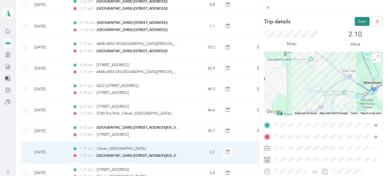
click at [354, 21] on button "Save" at bounding box center [361, 21] width 15 height 9
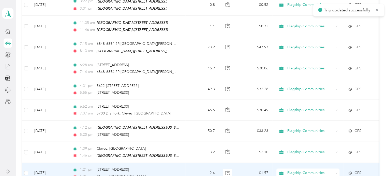
click at [189, 163] on td "2.4" at bounding box center [202, 173] width 34 height 21
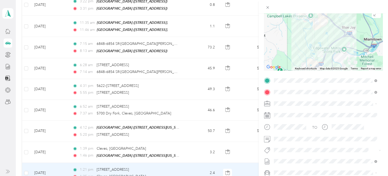
scroll to position [51, 0]
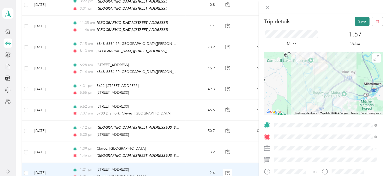
click at [355, 21] on button "Save" at bounding box center [361, 21] width 15 height 9
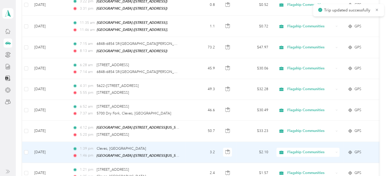
scroll to position [1360, 0]
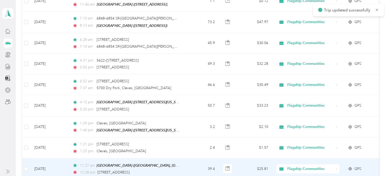
click at [181, 159] on td "11:27 am [GEOGRAPHIC_DATA] ([GEOGRAPHIC_DATA][PERSON_NAME][US_STATE]) 12:28 pm …" at bounding box center [126, 169] width 117 height 21
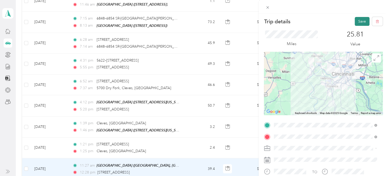
click at [356, 23] on button "Save" at bounding box center [361, 21] width 15 height 9
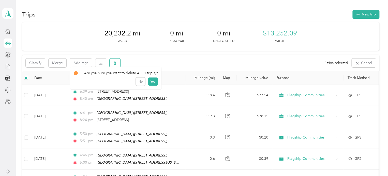
click at [114, 62] on icon "button" at bounding box center [114, 63] width 3 height 3
click at [149, 83] on button "Yes" at bounding box center [153, 84] width 10 height 8
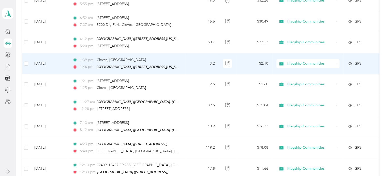
scroll to position [1448, 0]
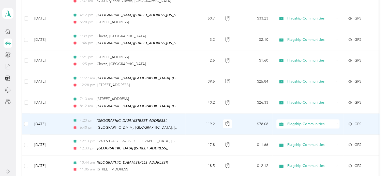
click at [196, 114] on td "119.2" at bounding box center [202, 124] width 34 height 21
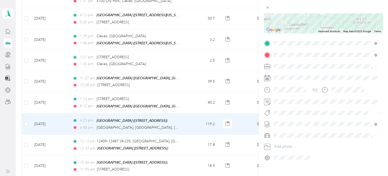
scroll to position [90, 0]
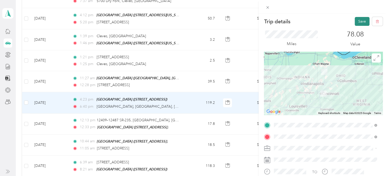
click at [354, 20] on button "Save" at bounding box center [361, 21] width 15 height 9
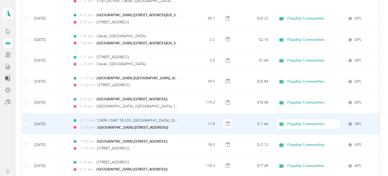
click at [187, 114] on td "17.8" at bounding box center [202, 124] width 34 height 21
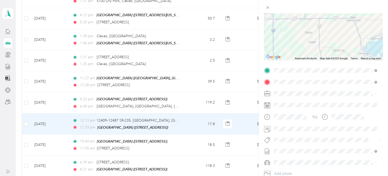
scroll to position [76, 0]
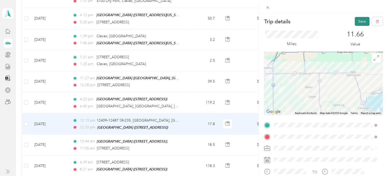
click at [356, 20] on button "Save" at bounding box center [361, 21] width 15 height 9
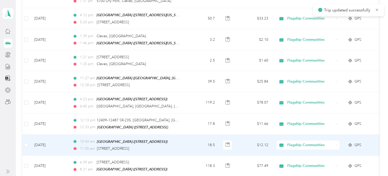
click at [188, 135] on td "18.5" at bounding box center [202, 145] width 34 height 21
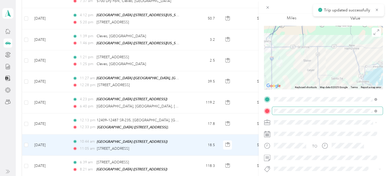
scroll to position [51, 0]
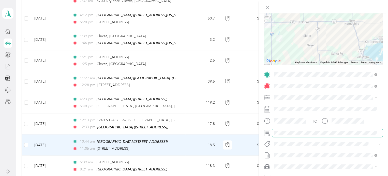
scroll to position [12, 0]
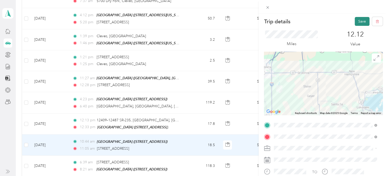
click at [356, 23] on button "Save" at bounding box center [361, 21] width 15 height 9
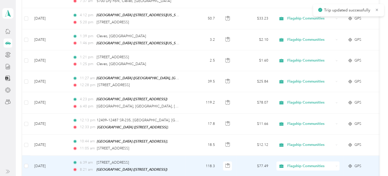
click at [196, 156] on td "118.3" at bounding box center [202, 166] width 34 height 21
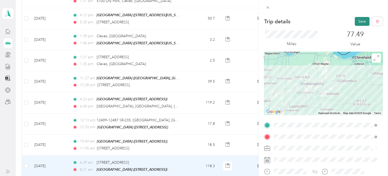
click at [355, 23] on button "Save" at bounding box center [361, 21] width 15 height 9
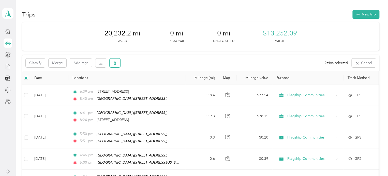
click at [114, 62] on icon "button" at bounding box center [114, 63] width 3 height 3
click at [153, 84] on button "Yes" at bounding box center [153, 84] width 10 height 8
click at [114, 63] on icon "button" at bounding box center [114, 63] width 3 height 3
click at [150, 83] on button "Yes" at bounding box center [153, 84] width 10 height 8
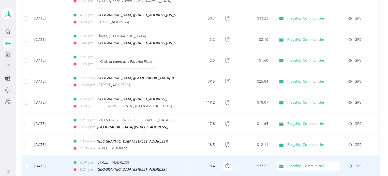
scroll to position [1563, 0]
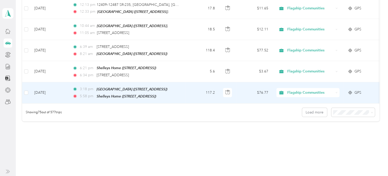
click at [188, 83] on td "117.2" at bounding box center [202, 93] width 34 height 21
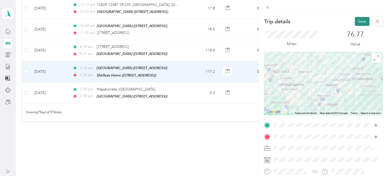
click at [354, 20] on button "Save" at bounding box center [361, 21] width 15 height 9
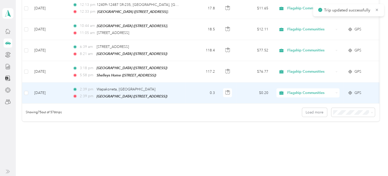
click at [193, 83] on td "0.3" at bounding box center [202, 93] width 34 height 21
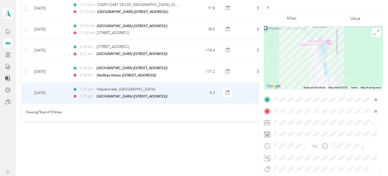
scroll to position [51, 0]
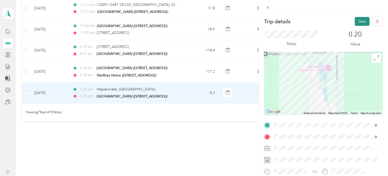
click at [357, 19] on button "Save" at bounding box center [361, 21] width 15 height 9
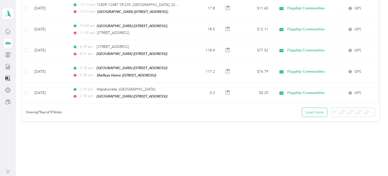
click at [307, 108] on button "Load more" at bounding box center [314, 112] width 25 height 9
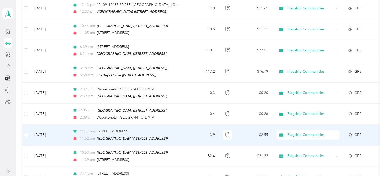
click at [193, 125] on td "3.9" at bounding box center [202, 135] width 34 height 21
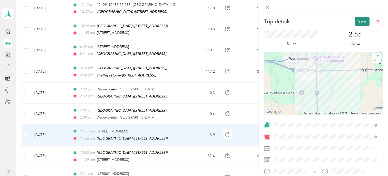
click at [354, 20] on button "Save" at bounding box center [361, 21] width 15 height 9
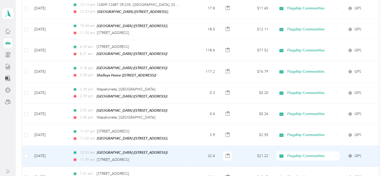
click at [186, 146] on td "32.4" at bounding box center [202, 156] width 34 height 21
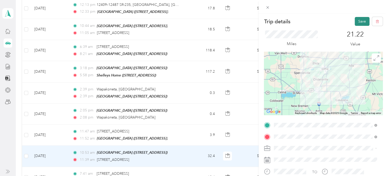
click at [354, 23] on button "Save" at bounding box center [361, 21] width 15 height 9
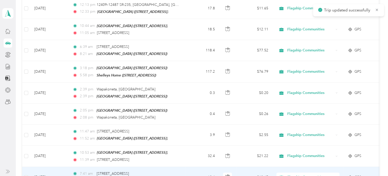
click at [188, 167] on td "19.4" at bounding box center [202, 177] width 34 height 21
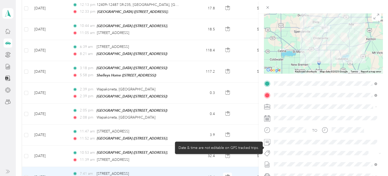
scroll to position [51, 0]
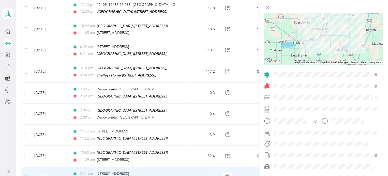
click at [190, 139] on div "Trip details Save This trip cannot be edited because it is either under review,…" at bounding box center [194, 88] width 388 height 176
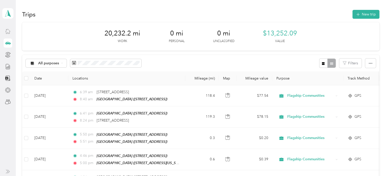
click at [7, 34] on div at bounding box center [8, 31] width 9 height 9
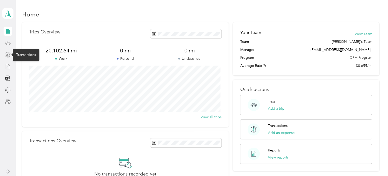
click at [8, 52] on icon at bounding box center [8, 53] width 5 height 2
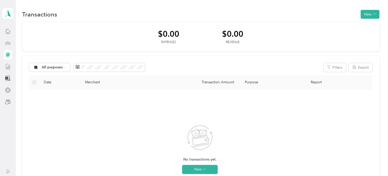
click at [9, 66] on line at bounding box center [9, 67] width 0 height 3
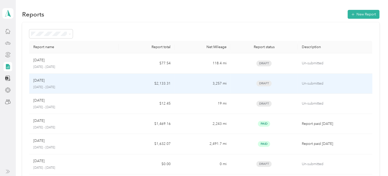
click at [129, 81] on td "$2,133.31" at bounding box center [147, 84] width 56 height 20
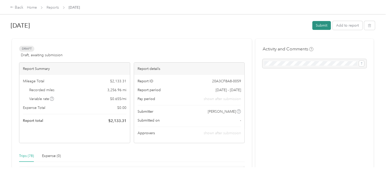
click at [313, 28] on button "Submit" at bounding box center [321, 25] width 19 height 9
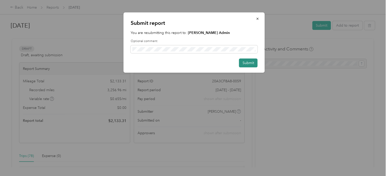
click at [248, 62] on button "Submit" at bounding box center [248, 63] width 19 height 9
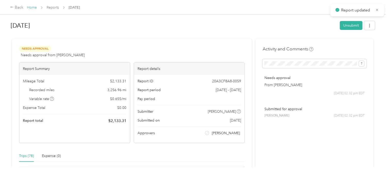
click at [30, 8] on link "Home" at bounding box center [32, 7] width 10 height 4
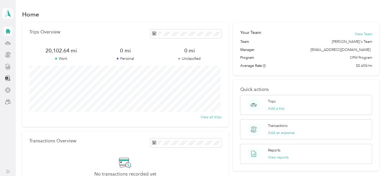
click at [10, 16] on icon at bounding box center [8, 13] width 8 height 7
click at [20, 44] on div "Team dashboard Personal dashboard Log out" at bounding box center [56, 53] width 100 height 32
click at [7, 17] on span at bounding box center [7, 13] width 11 height 11
click at [21, 42] on div "Team dashboard" at bounding box center [56, 41] width 100 height 9
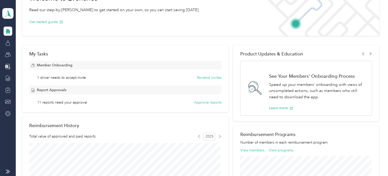
scroll to position [51, 0]
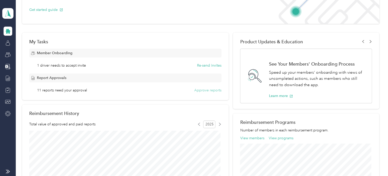
click at [200, 90] on button "Approve reports" at bounding box center [207, 90] width 27 height 5
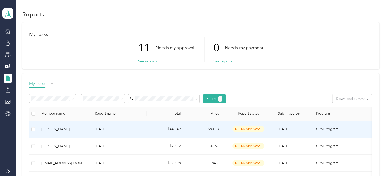
click at [147, 128] on td "$445.49" at bounding box center [166, 129] width 38 height 17
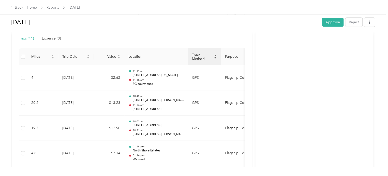
scroll to position [127, 0]
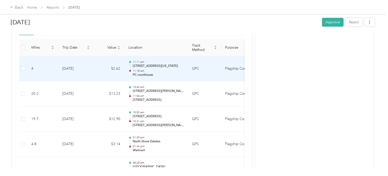
click at [204, 74] on td "GPS" at bounding box center [204, 68] width 33 height 25
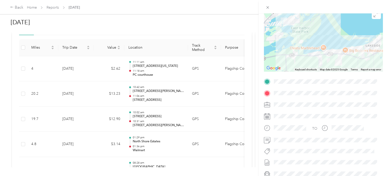
scroll to position [51, 0]
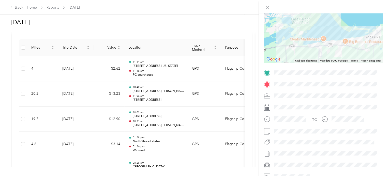
click at [215, 95] on div "Trip details This trip cannot be edited because it is either under review, appr…" at bounding box center [194, 88] width 388 height 176
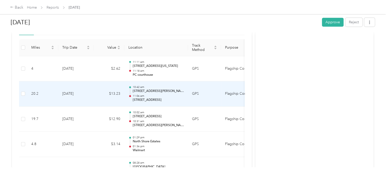
click at [203, 98] on td "GPS" at bounding box center [204, 94] width 33 height 25
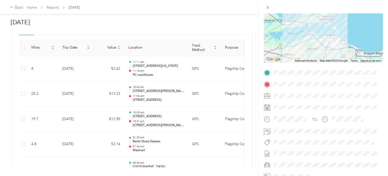
click at [207, 118] on div "Trip details This trip cannot be edited because it is either under review, appr…" at bounding box center [194, 88] width 388 height 176
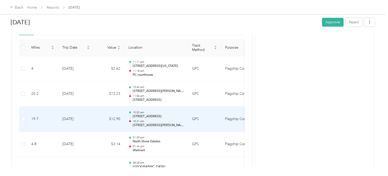
click at [207, 118] on td "GPS" at bounding box center [204, 119] width 33 height 25
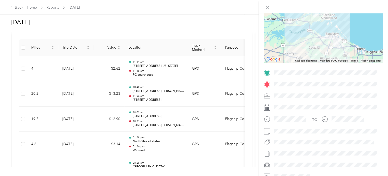
click at [208, 124] on div "Trip details This trip cannot be edited because it is either under review, appr…" at bounding box center [194, 88] width 388 height 176
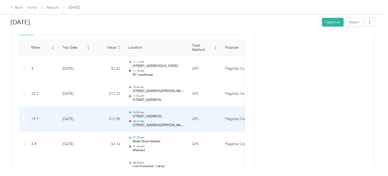
click at [208, 124] on td "GPS" at bounding box center [204, 119] width 33 height 25
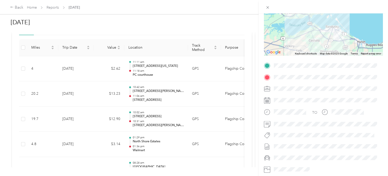
scroll to position [76, 0]
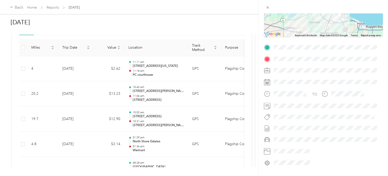
click at [211, 122] on div "Trip details This trip cannot be edited because it is either under review, appr…" at bounding box center [194, 88] width 388 height 176
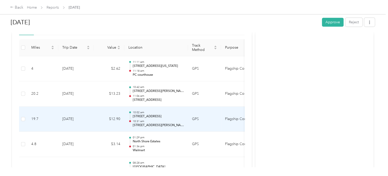
click at [211, 122] on td "GPS" at bounding box center [204, 119] width 33 height 25
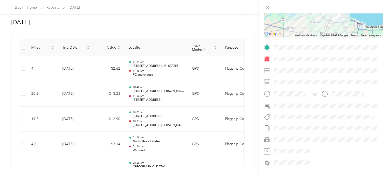
click at [214, 139] on div "Trip details This trip cannot be edited because it is either under review, appr…" at bounding box center [194, 88] width 388 height 176
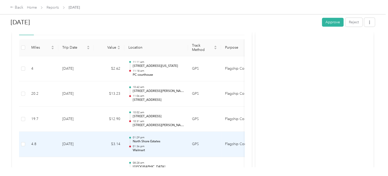
click at [214, 139] on td "GPS" at bounding box center [204, 144] width 33 height 25
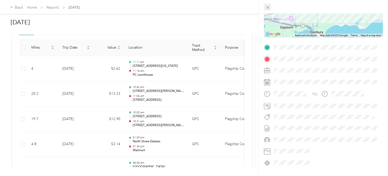
click at [267, 7] on icon at bounding box center [267, 7] width 4 height 4
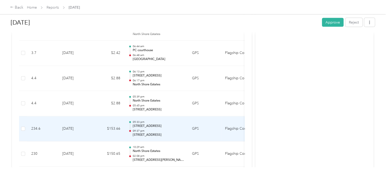
scroll to position [483, 0]
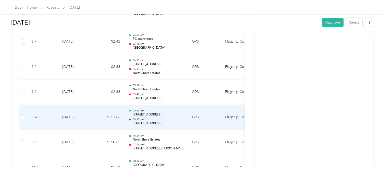
click at [216, 121] on td "GPS" at bounding box center [204, 117] width 33 height 25
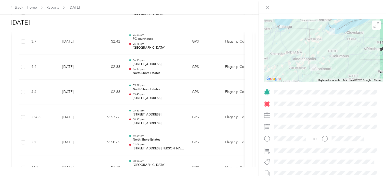
scroll to position [51, 0]
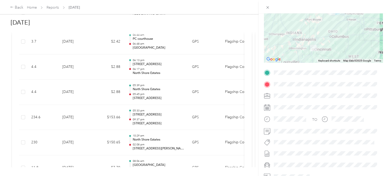
click at [209, 139] on div "Trip details This trip cannot be edited because it is either under review, appr…" at bounding box center [194, 88] width 388 height 176
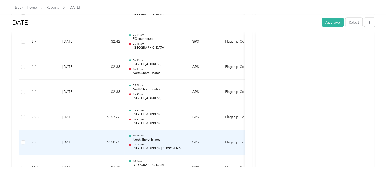
click at [209, 139] on td "GPS" at bounding box center [204, 142] width 33 height 25
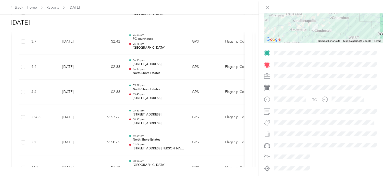
scroll to position [76, 0]
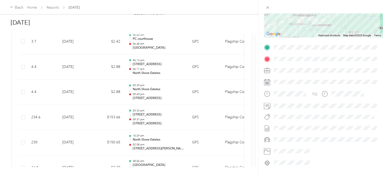
click at [208, 158] on div "Trip details This trip cannot be edited because it is either under review, appr…" at bounding box center [194, 88] width 388 height 176
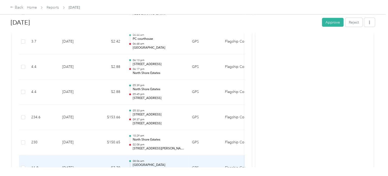
click at [208, 157] on td "GPS" at bounding box center [204, 168] width 33 height 25
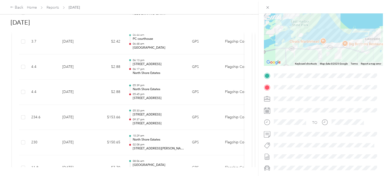
scroll to position [51, 0]
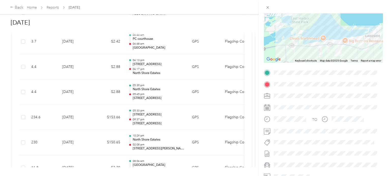
click at [213, 156] on div "Trip details This trip cannot be edited because it is either under review, appr…" at bounding box center [194, 88] width 388 height 176
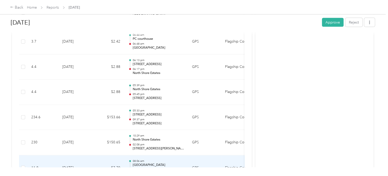
click at [213, 156] on td "GPS" at bounding box center [204, 168] width 33 height 25
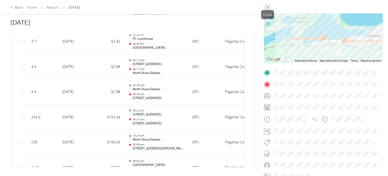
click at [268, 8] on icon at bounding box center [267, 7] width 4 height 4
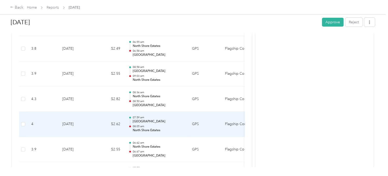
scroll to position [863, 0]
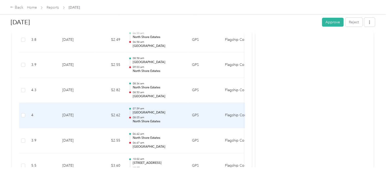
click at [206, 123] on td "GPS" at bounding box center [204, 115] width 33 height 25
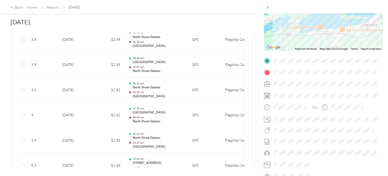
scroll to position [76, 0]
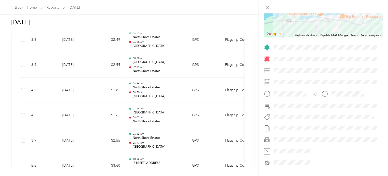
click at [206, 148] on div "Trip details This trip cannot be edited because it is either under review, appr…" at bounding box center [194, 88] width 388 height 176
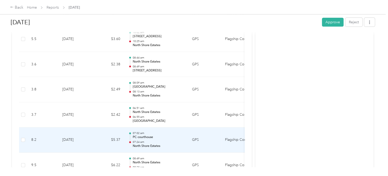
scroll to position [965, 0]
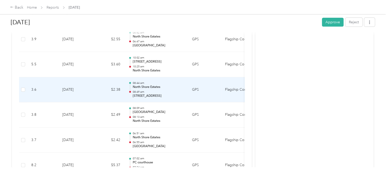
click at [205, 94] on td "GPS" at bounding box center [204, 89] width 33 height 25
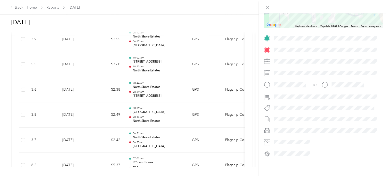
scroll to position [38, 0]
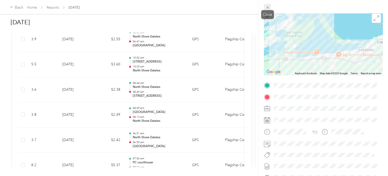
click at [267, 6] on icon at bounding box center [267, 7] width 4 height 4
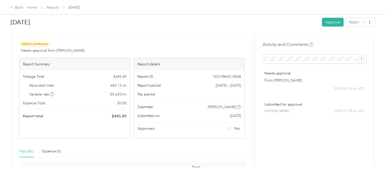
scroll to position [0, 0]
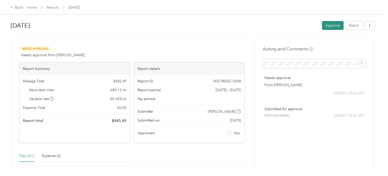
click at [333, 25] on button "Approve" at bounding box center [333, 25] width 22 height 9
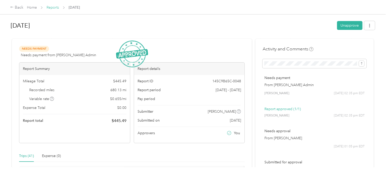
click at [53, 8] on link "Reports" at bounding box center [52, 7] width 12 height 4
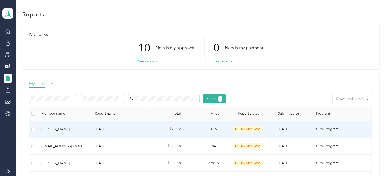
click at [154, 130] on td "$70.52" at bounding box center [166, 129] width 38 height 17
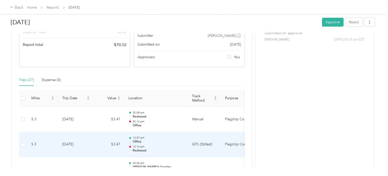
scroll to position [102, 0]
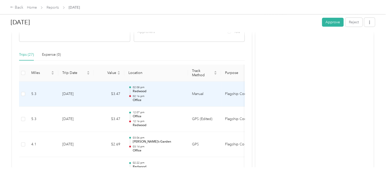
click at [174, 100] on p "Office" at bounding box center [157, 100] width 51 height 5
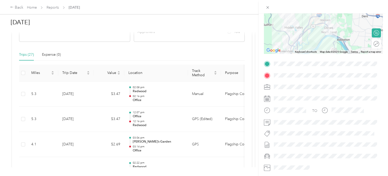
scroll to position [76, 0]
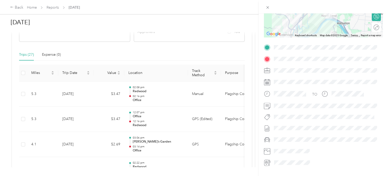
click at [174, 114] on div "Trip details This trip cannot be edited because it is either under review, appr…" at bounding box center [194, 88] width 388 height 176
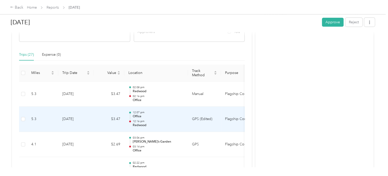
click at [174, 114] on p "12:07 pm" at bounding box center [157, 113] width 51 height 4
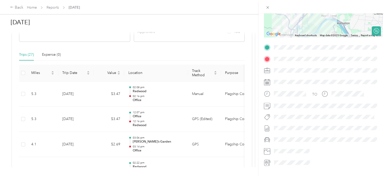
click at [178, 144] on div "Trip details This trip cannot be edited because it is either under review, appr…" at bounding box center [194, 88] width 388 height 176
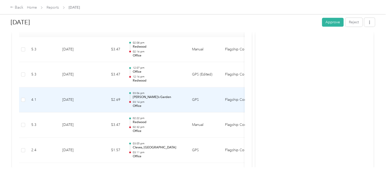
scroll to position [178, 0]
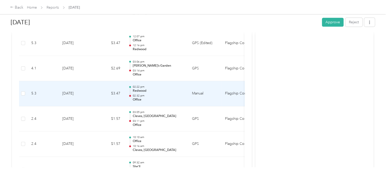
click at [176, 95] on p "02:32 pm" at bounding box center [157, 96] width 51 height 4
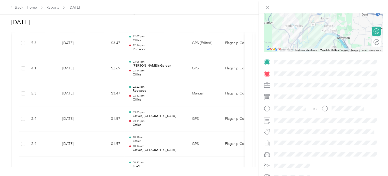
scroll to position [76, 0]
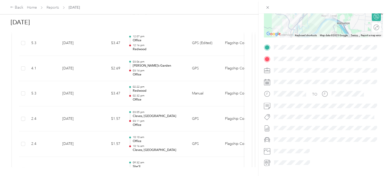
click at [173, 134] on div "Trip details This trip cannot be edited because it is either under review, appr…" at bounding box center [194, 88] width 388 height 176
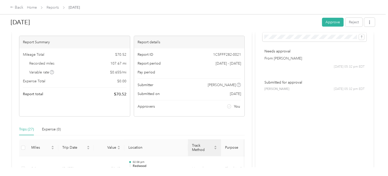
scroll to position [0, 0]
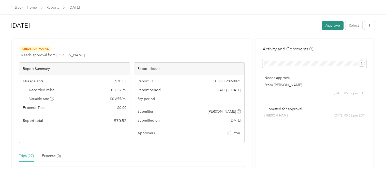
click at [334, 26] on button "Approve" at bounding box center [333, 25] width 22 height 9
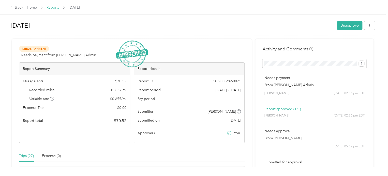
click at [53, 7] on link "Reports" at bounding box center [52, 7] width 12 height 4
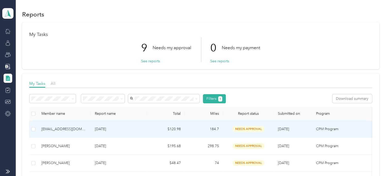
click at [152, 134] on td "$120.98" at bounding box center [166, 129] width 38 height 17
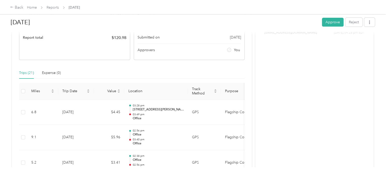
scroll to position [102, 0]
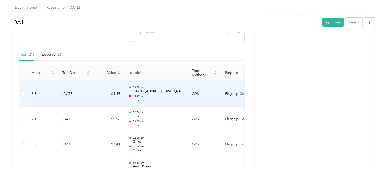
click at [186, 101] on td "03:28 pm [STREET_ADDRESS][PERSON_NAME] 03:49 pm Office" at bounding box center [155, 94] width 63 height 25
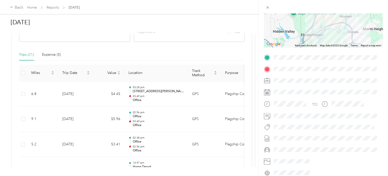
scroll to position [89, 0]
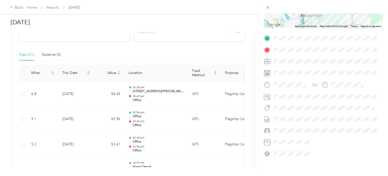
click at [175, 100] on div "Trip details This trip cannot be edited because it is either under review, appr…" at bounding box center [194, 88] width 388 height 176
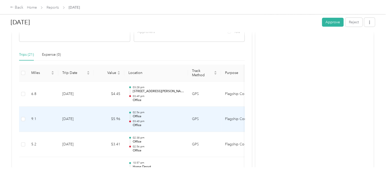
click at [181, 122] on p "03:40 pm" at bounding box center [157, 122] width 51 height 4
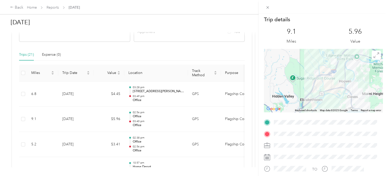
scroll to position [0, 0]
click at [172, 144] on div "Trip details This trip cannot be edited because it is either under review, appr…" at bounding box center [194, 88] width 388 height 176
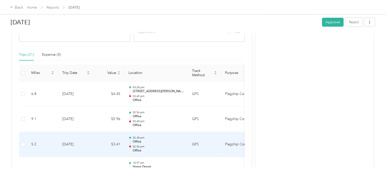
click at [172, 143] on p "Office" at bounding box center [157, 142] width 51 height 5
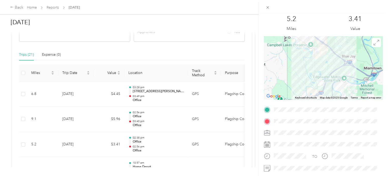
scroll to position [13, 0]
click at [268, 7] on icon at bounding box center [267, 7] width 4 height 4
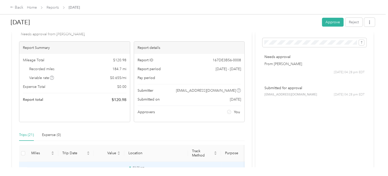
scroll to position [0, 0]
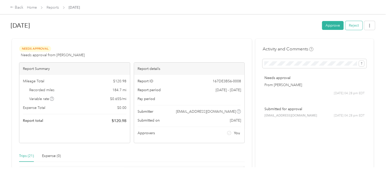
click at [348, 28] on button "Reject" at bounding box center [353, 25] width 17 height 9
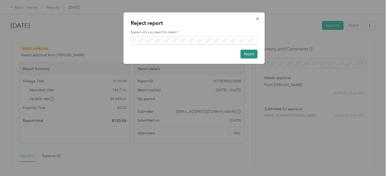
click at [244, 55] on button "Reject" at bounding box center [248, 54] width 17 height 9
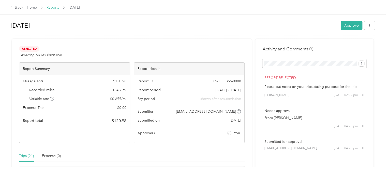
click at [55, 6] on link "Reports" at bounding box center [52, 7] width 12 height 4
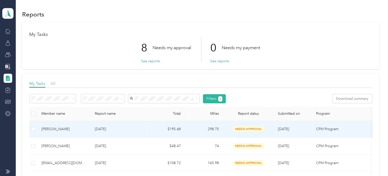
click at [155, 132] on td "$195.68" at bounding box center [166, 129] width 38 height 17
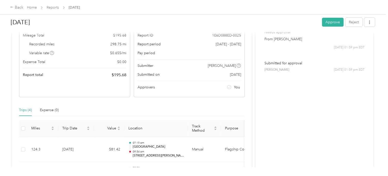
scroll to position [51, 0]
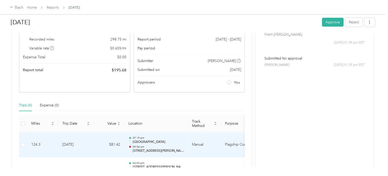
click at [182, 148] on p "09:54 am" at bounding box center [157, 148] width 51 height 4
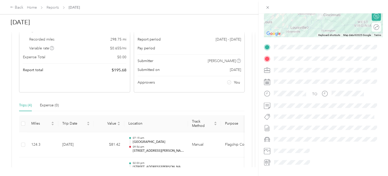
scroll to position [89, 0]
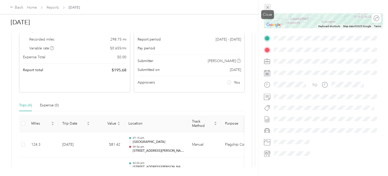
click at [266, 7] on icon at bounding box center [267, 7] width 4 height 4
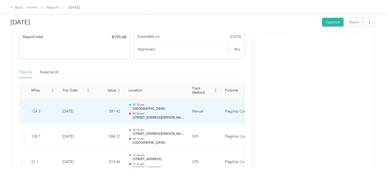
scroll to position [102, 0]
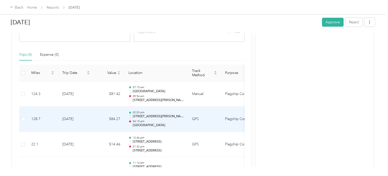
click at [182, 126] on p "[GEOGRAPHIC_DATA]" at bounding box center [157, 125] width 51 height 5
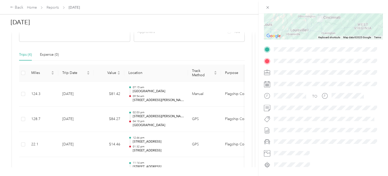
scroll to position [76, 0]
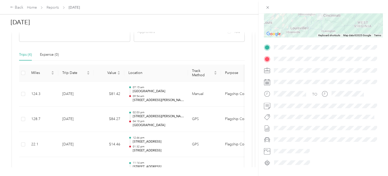
click at [185, 148] on div "Trip details This trip cannot be edited because it is either under review, appr…" at bounding box center [194, 88] width 388 height 176
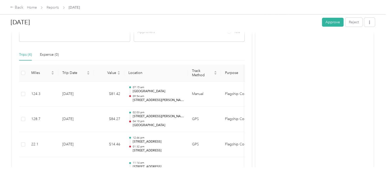
scroll to position [152, 0]
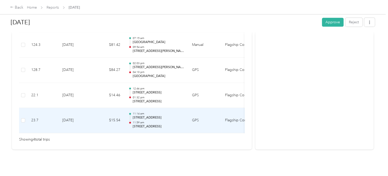
click at [205, 122] on td "GPS" at bounding box center [204, 120] width 33 height 25
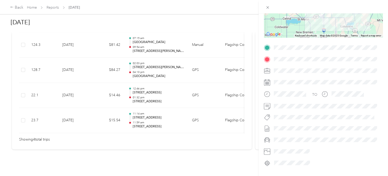
scroll to position [76, 0]
click at [214, 120] on div "Trip details This trip cannot be edited because it is either under review, appr…" at bounding box center [194, 88] width 388 height 176
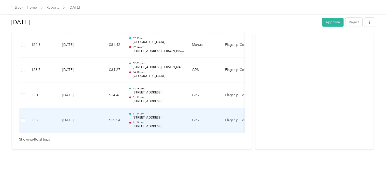
click at [214, 120] on td "GPS" at bounding box center [204, 120] width 33 height 25
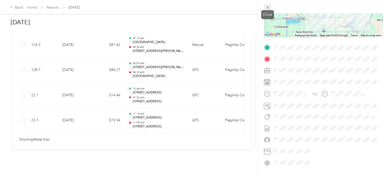
click at [266, 7] on icon at bounding box center [267, 7] width 4 height 4
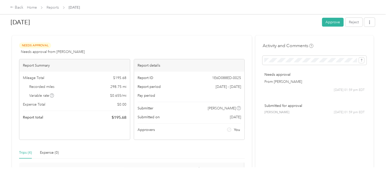
scroll to position [0, 0]
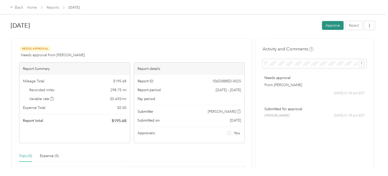
click at [325, 28] on button "Approve" at bounding box center [333, 25] width 22 height 9
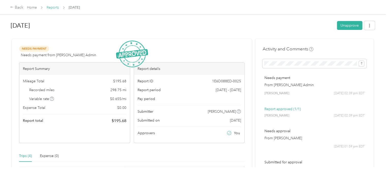
click at [53, 8] on link "Reports" at bounding box center [52, 7] width 12 height 4
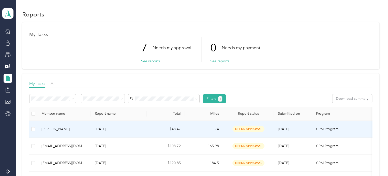
click at [156, 130] on td "$48.47" at bounding box center [166, 129] width 38 height 17
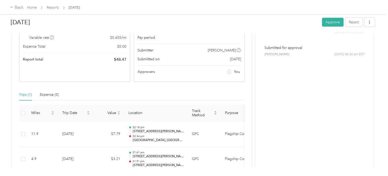
scroll to position [127, 0]
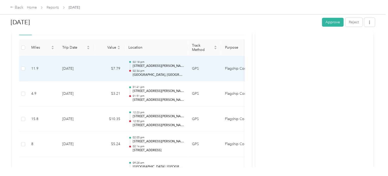
click at [211, 72] on td "GPS" at bounding box center [204, 68] width 33 height 25
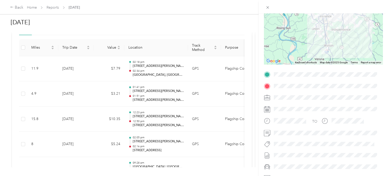
scroll to position [76, 0]
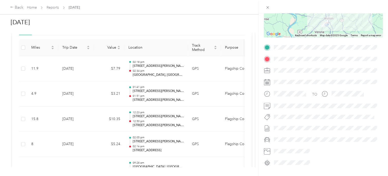
click at [189, 94] on div "Trip details This trip cannot be edited because it is either under review, appr…" at bounding box center [194, 88] width 388 height 176
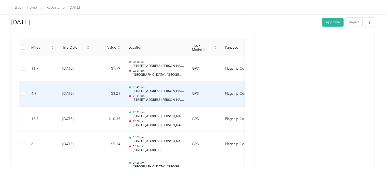
click at [189, 97] on td "GPS" at bounding box center [204, 94] width 33 height 25
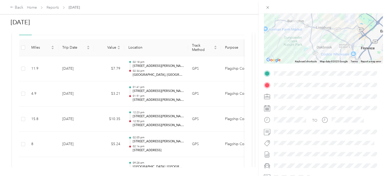
scroll to position [51, 0]
click at [199, 125] on div "Trip details This trip cannot be edited because it is either under review, appr…" at bounding box center [194, 88] width 388 height 176
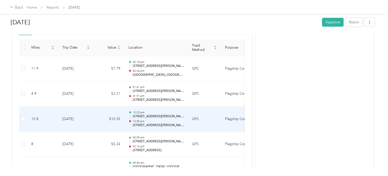
click at [199, 125] on td "GPS" at bounding box center [204, 119] width 33 height 25
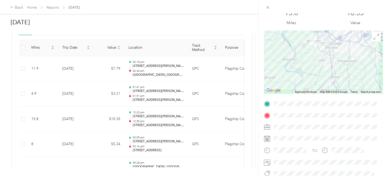
scroll to position [76, 0]
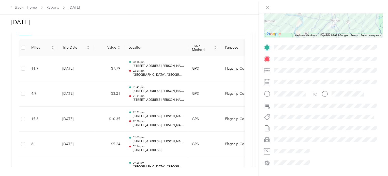
click at [212, 142] on div "Trip details This trip cannot be edited because it is either under review, appr…" at bounding box center [194, 88] width 388 height 176
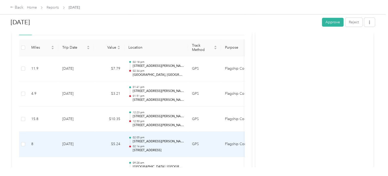
click at [213, 143] on td "GPS" at bounding box center [204, 144] width 33 height 25
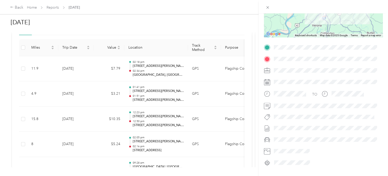
click at [206, 150] on div "Trip details This trip cannot be edited because it is either under review, appr…" at bounding box center [194, 88] width 388 height 176
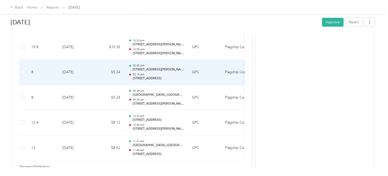
scroll to position [203, 0]
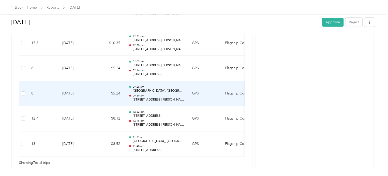
click at [201, 100] on td "GPS" at bounding box center [204, 93] width 33 height 25
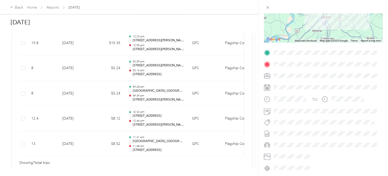
scroll to position [76, 0]
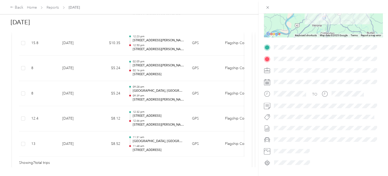
click at [200, 144] on div "Trip details This trip cannot be edited because it is either under review, appr…" at bounding box center [194, 88] width 388 height 176
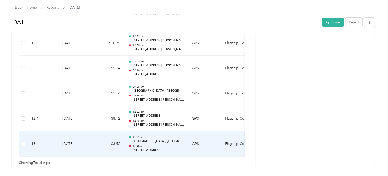
click at [203, 143] on td "GPS" at bounding box center [204, 144] width 33 height 25
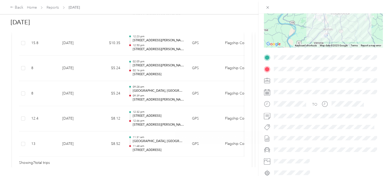
scroll to position [89, 0]
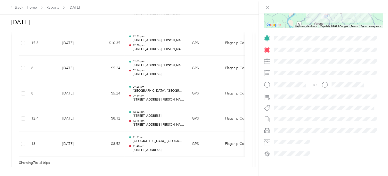
click at [213, 144] on div "Trip details This trip cannot be edited because it is either under review, appr…" at bounding box center [194, 88] width 388 height 176
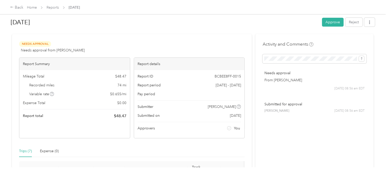
scroll to position [0, 0]
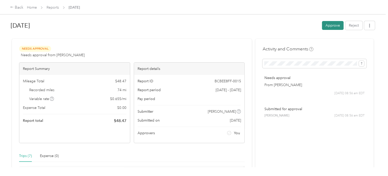
click at [329, 23] on button "Approve" at bounding box center [333, 25] width 22 height 9
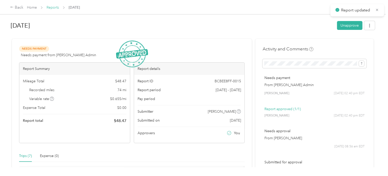
click at [51, 7] on link "Reports" at bounding box center [52, 7] width 12 height 4
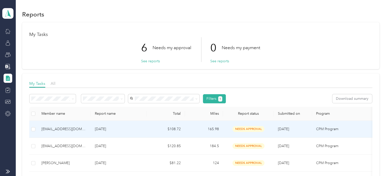
click at [153, 130] on td "$108.72" at bounding box center [166, 129] width 38 height 17
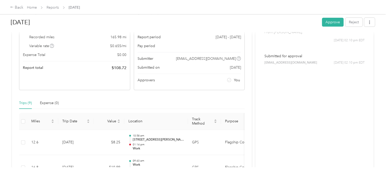
scroll to position [76, 0]
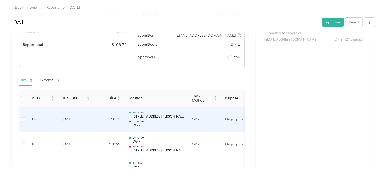
click at [205, 123] on td "GPS" at bounding box center [204, 119] width 33 height 25
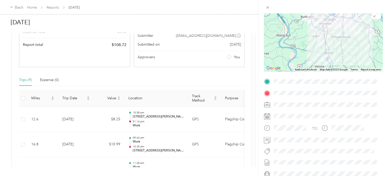
scroll to position [51, 0]
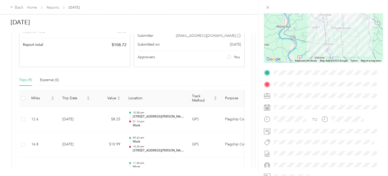
click at [208, 146] on div "Trip details This trip cannot be edited because it is either under review, appr…" at bounding box center [194, 88] width 388 height 176
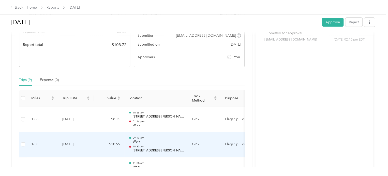
click at [208, 146] on td "GPS" at bounding box center [204, 144] width 33 height 25
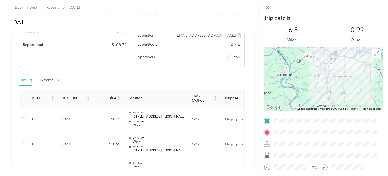
scroll to position [0, 0]
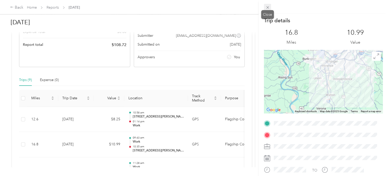
click at [269, 6] on icon at bounding box center [267, 7] width 4 height 4
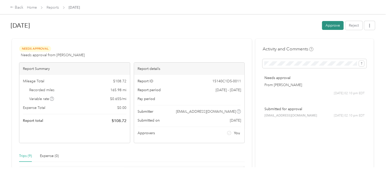
click at [325, 29] on button "Approve" at bounding box center [333, 25] width 22 height 9
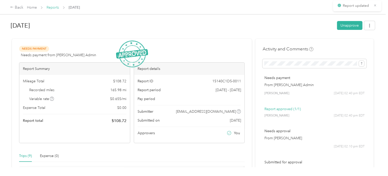
click at [52, 8] on link "Reports" at bounding box center [52, 7] width 12 height 4
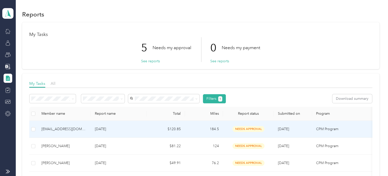
click at [152, 135] on td "$120.85" at bounding box center [166, 129] width 38 height 17
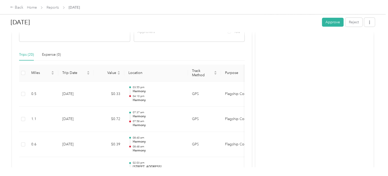
scroll to position [127, 0]
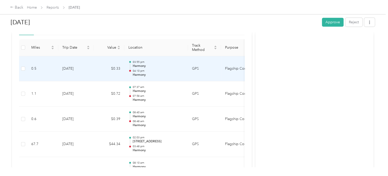
click at [166, 74] on p "Harmony" at bounding box center [157, 75] width 51 height 5
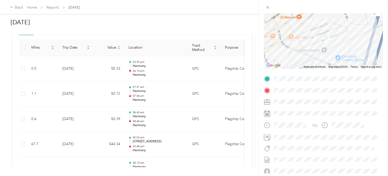
scroll to position [51, 0]
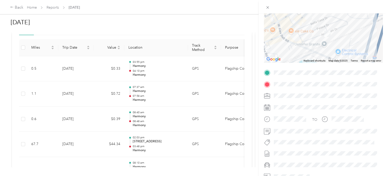
click at [208, 146] on div "Trip details This trip cannot be edited because it is either under review, appr…" at bounding box center [194, 88] width 388 height 176
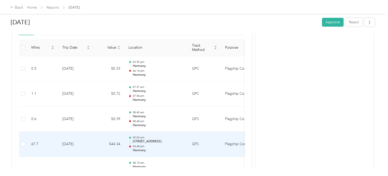
click at [208, 146] on td "GPS" at bounding box center [204, 144] width 33 height 25
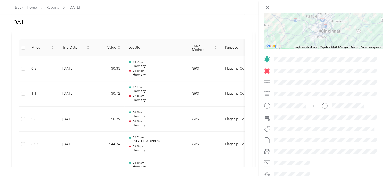
scroll to position [76, 0]
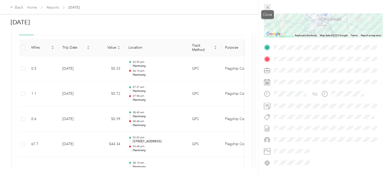
click at [265, 7] on icon at bounding box center [267, 7] width 4 height 4
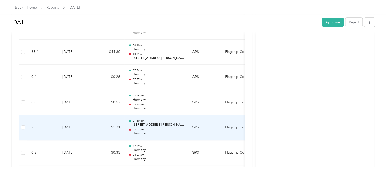
scroll to position [254, 0]
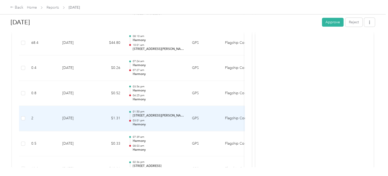
click at [212, 122] on td "GPS" at bounding box center [204, 118] width 33 height 25
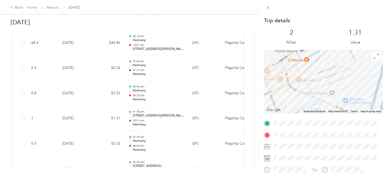
click at [169, 143] on div "Trip details This trip cannot be edited because it is either under review, appr…" at bounding box center [194, 88] width 388 height 176
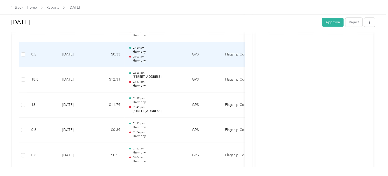
scroll to position [356, 0]
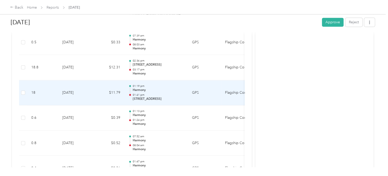
click at [219, 96] on td "GPS" at bounding box center [204, 93] width 33 height 25
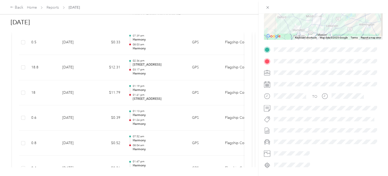
scroll to position [76, 0]
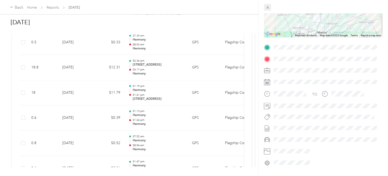
click at [266, 6] on icon at bounding box center [267, 7] width 3 height 3
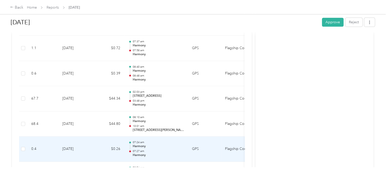
scroll to position [127, 0]
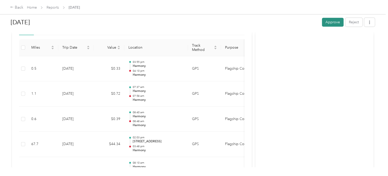
click at [327, 23] on button "Approve" at bounding box center [333, 22] width 22 height 9
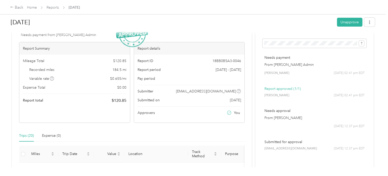
scroll to position [0, 0]
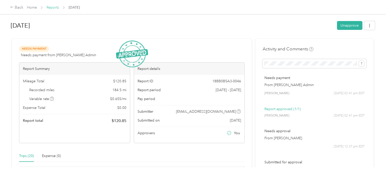
click at [51, 8] on link "Reports" at bounding box center [52, 7] width 12 height 4
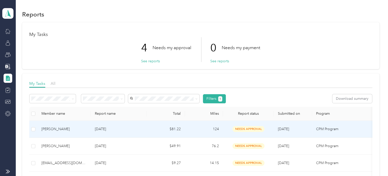
click at [153, 131] on td "$81.22" at bounding box center [166, 129] width 38 height 17
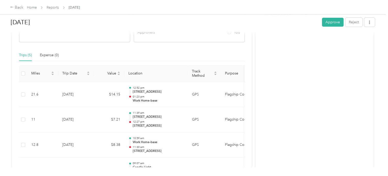
scroll to position [102, 0]
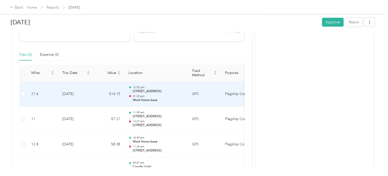
click at [205, 98] on td "GPS" at bounding box center [204, 94] width 33 height 25
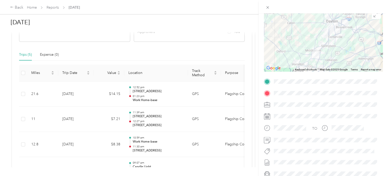
scroll to position [76, 0]
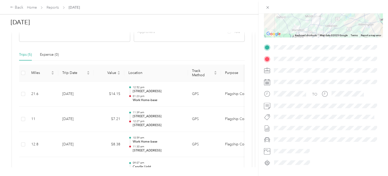
click at [213, 121] on div "Trip details This trip cannot be edited because it is either under review, appr…" at bounding box center [194, 88] width 388 height 176
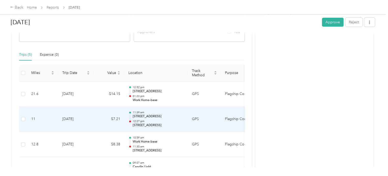
click at [213, 121] on td "GPS" at bounding box center [204, 119] width 33 height 25
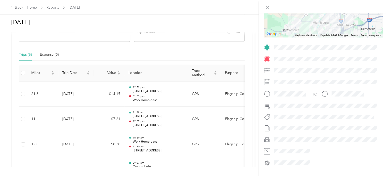
click at [206, 140] on div "Trip details This trip cannot be edited because it is either under review, appr…" at bounding box center [194, 88] width 388 height 176
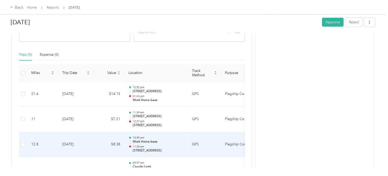
click at [206, 139] on td "GPS" at bounding box center [204, 144] width 33 height 25
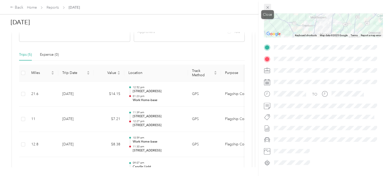
click at [266, 7] on icon at bounding box center [267, 7] width 4 height 4
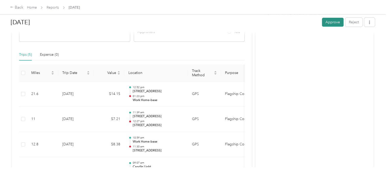
click at [330, 23] on button "Approve" at bounding box center [333, 22] width 22 height 9
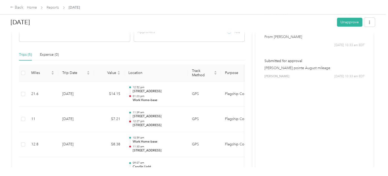
scroll to position [0, 0]
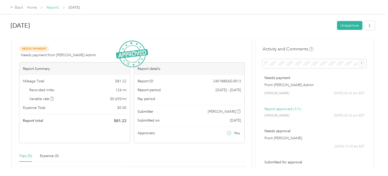
click at [54, 7] on link "Reports" at bounding box center [52, 7] width 12 height 4
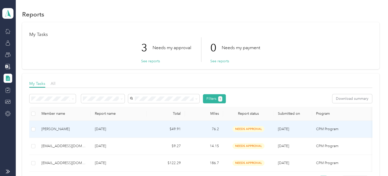
click at [147, 130] on td "$49.91" at bounding box center [166, 129] width 38 height 17
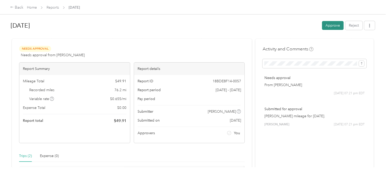
click at [326, 24] on button "Approve" at bounding box center [333, 25] width 22 height 9
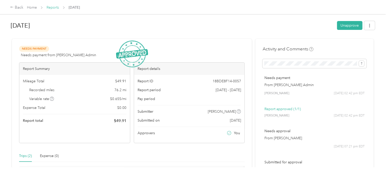
click at [54, 9] on link "Reports" at bounding box center [52, 7] width 12 height 4
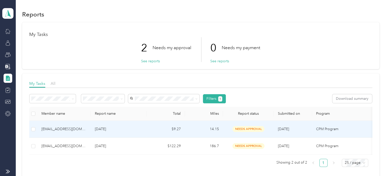
click at [189, 129] on td "14.15" at bounding box center [204, 129] width 38 height 17
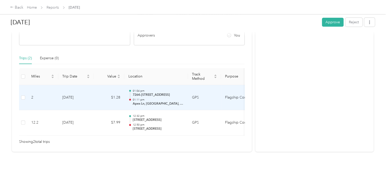
scroll to position [107, 0]
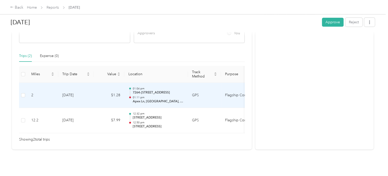
click at [202, 95] on td "GPS" at bounding box center [204, 95] width 33 height 25
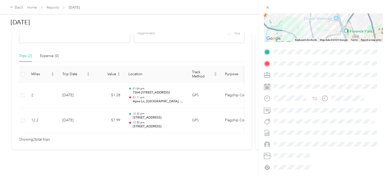
scroll to position [76, 0]
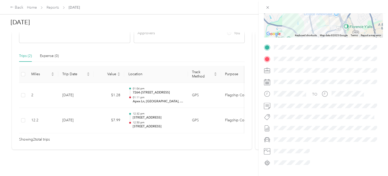
click at [205, 111] on div "Trip details This trip cannot be edited because it is either under review, appr…" at bounding box center [194, 88] width 388 height 176
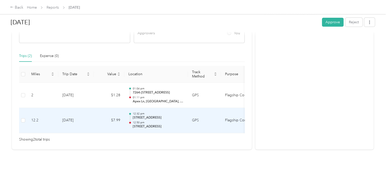
click at [205, 111] on td "GPS" at bounding box center [204, 120] width 33 height 25
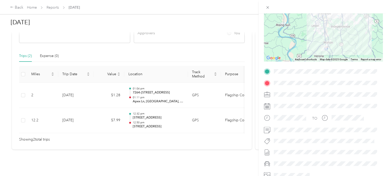
scroll to position [0, 0]
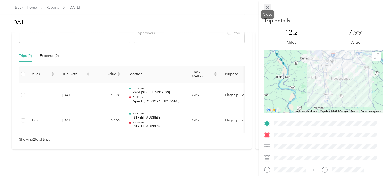
click at [266, 8] on icon at bounding box center [267, 7] width 4 height 4
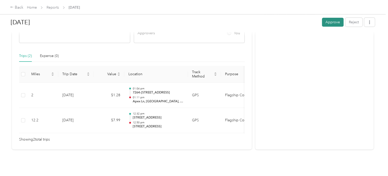
click at [326, 22] on button "Approve" at bounding box center [333, 22] width 22 height 9
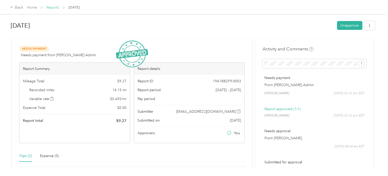
click at [52, 7] on link "Reports" at bounding box center [52, 7] width 12 height 4
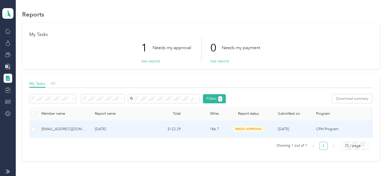
click at [147, 131] on td "$122.29" at bounding box center [166, 129] width 38 height 17
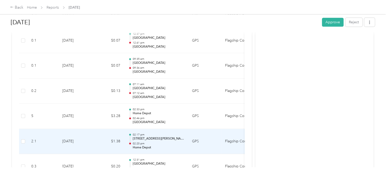
scroll to position [1265, 0]
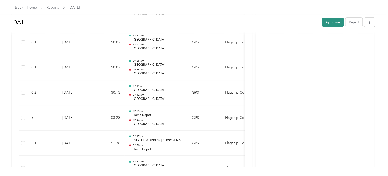
click at [332, 20] on button "Approve" at bounding box center [333, 22] width 22 height 9
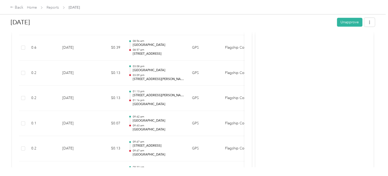
scroll to position [0, 0]
